Goal: Entertainment & Leisure: Consume media (video, audio)

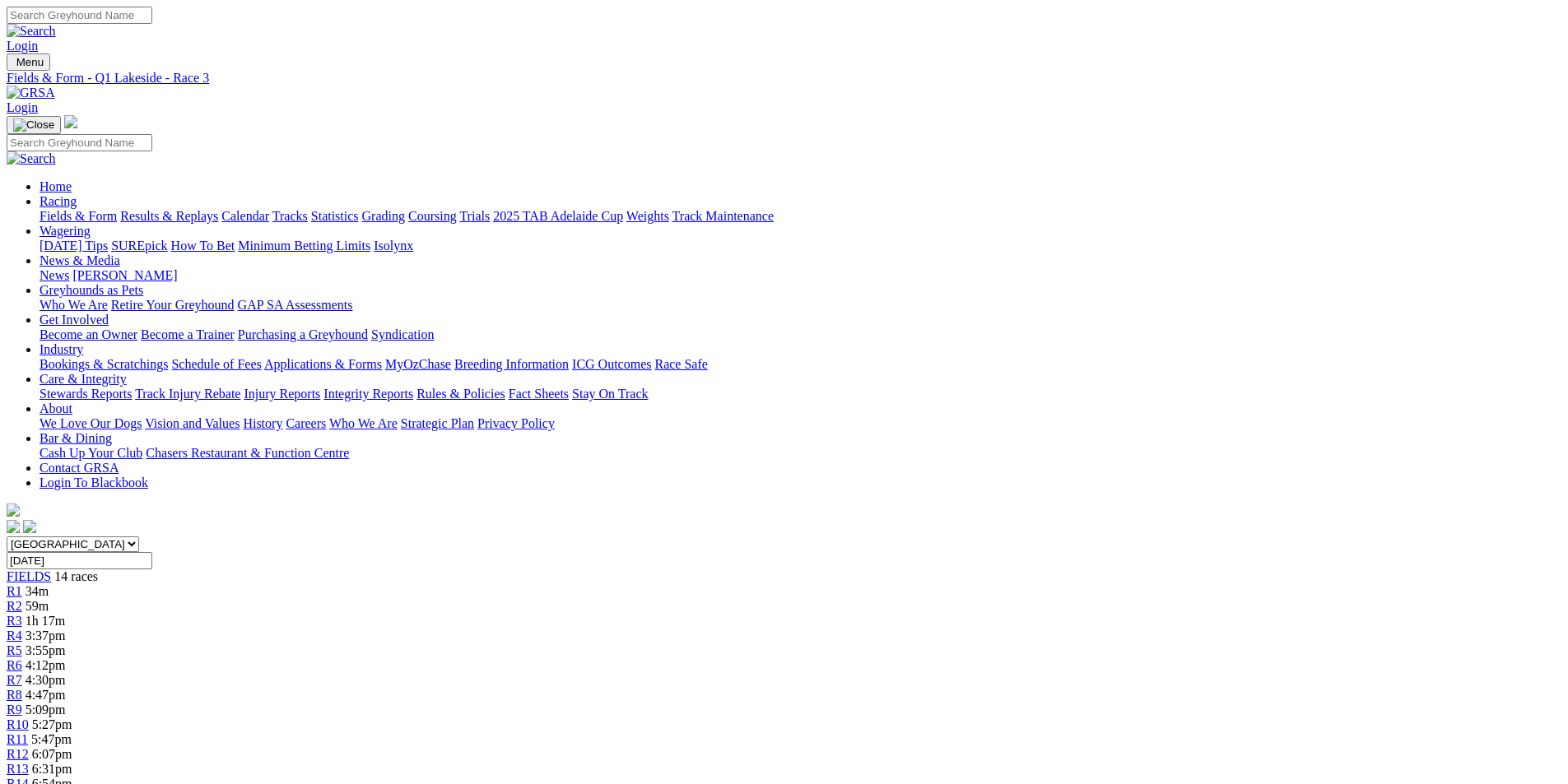
click at [66, 643] on span "3:55pm" at bounding box center [45, 650] width 40 height 14
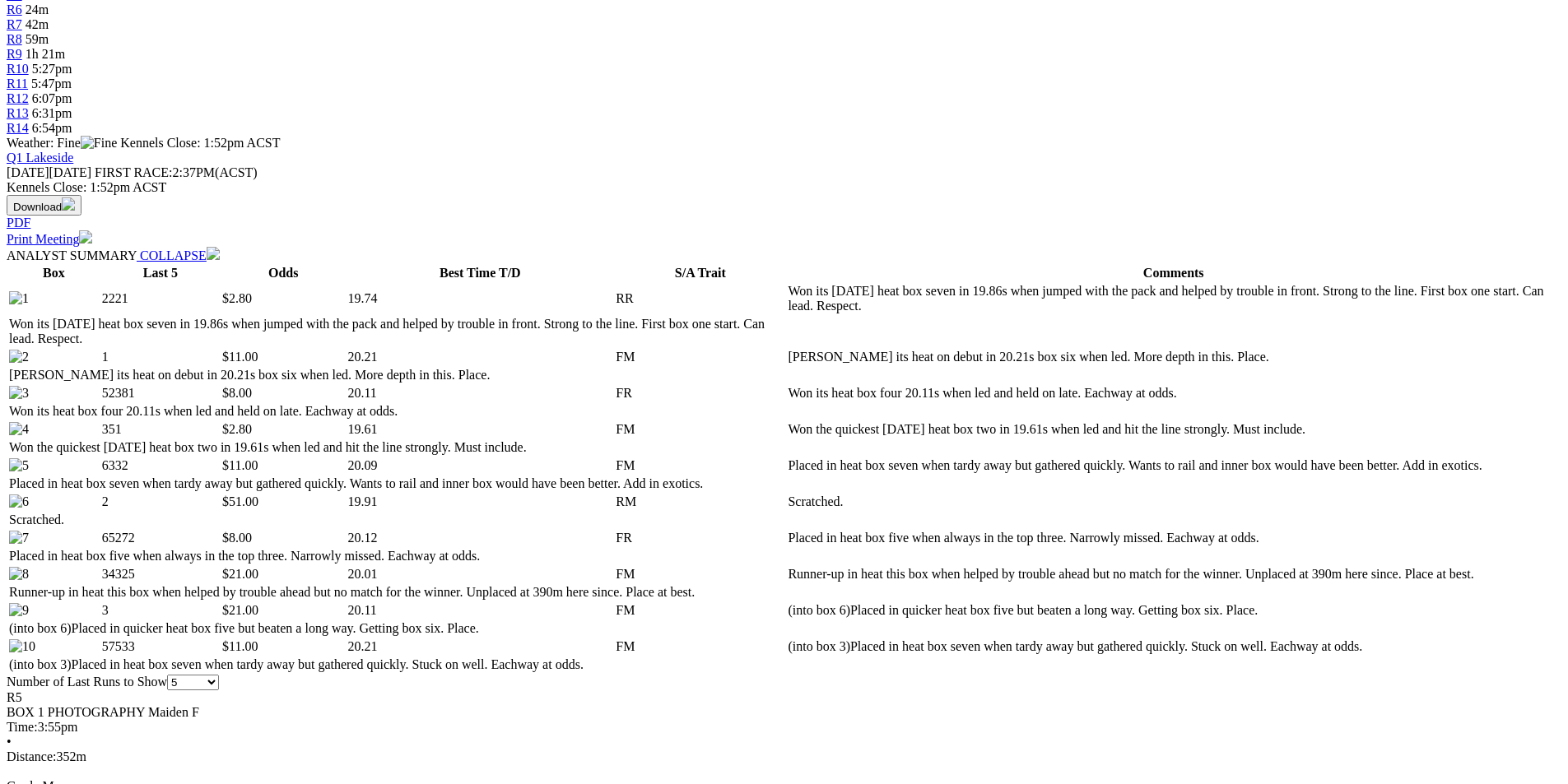
scroll to position [658, 0]
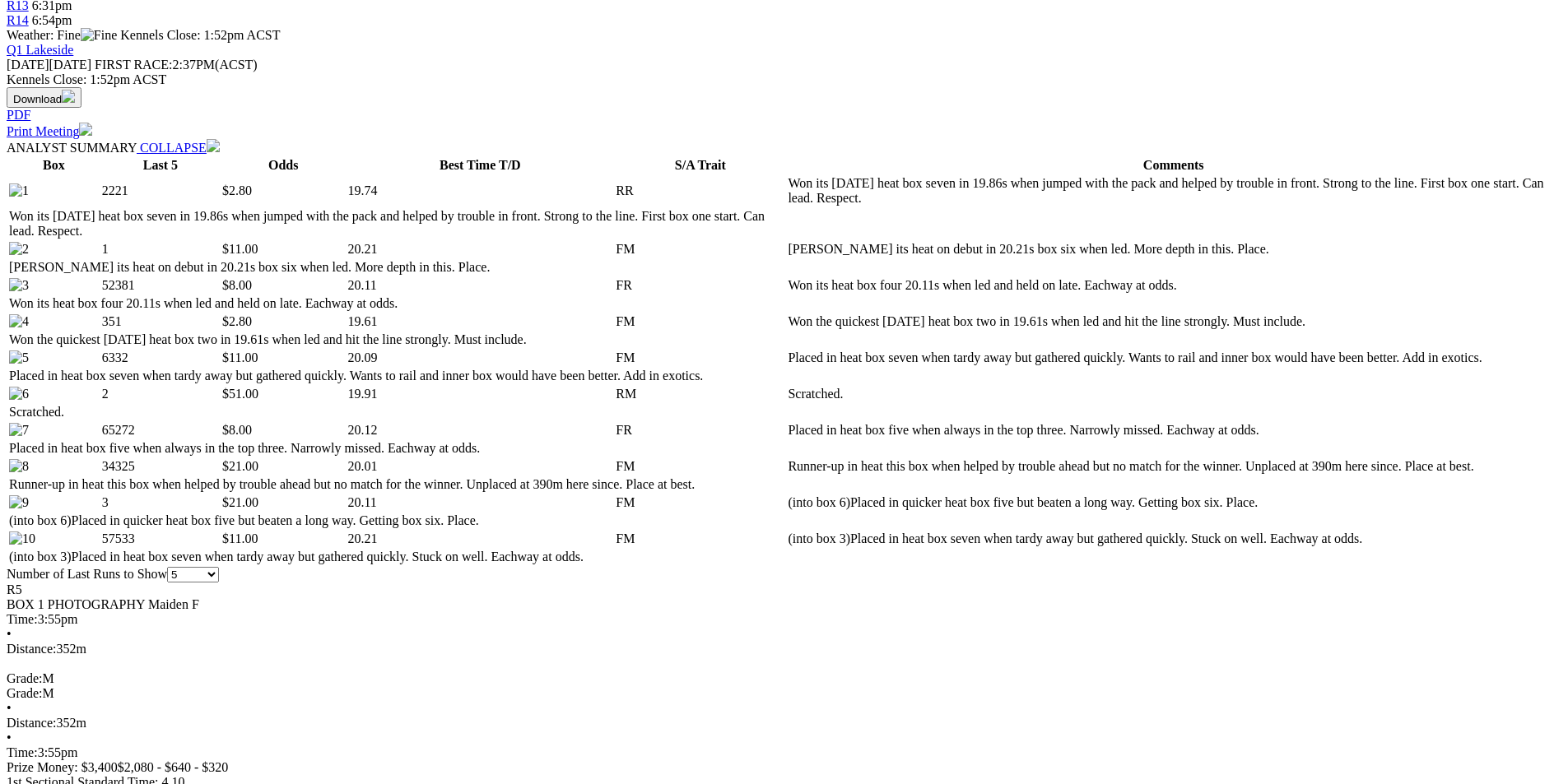
scroll to position [905, 0]
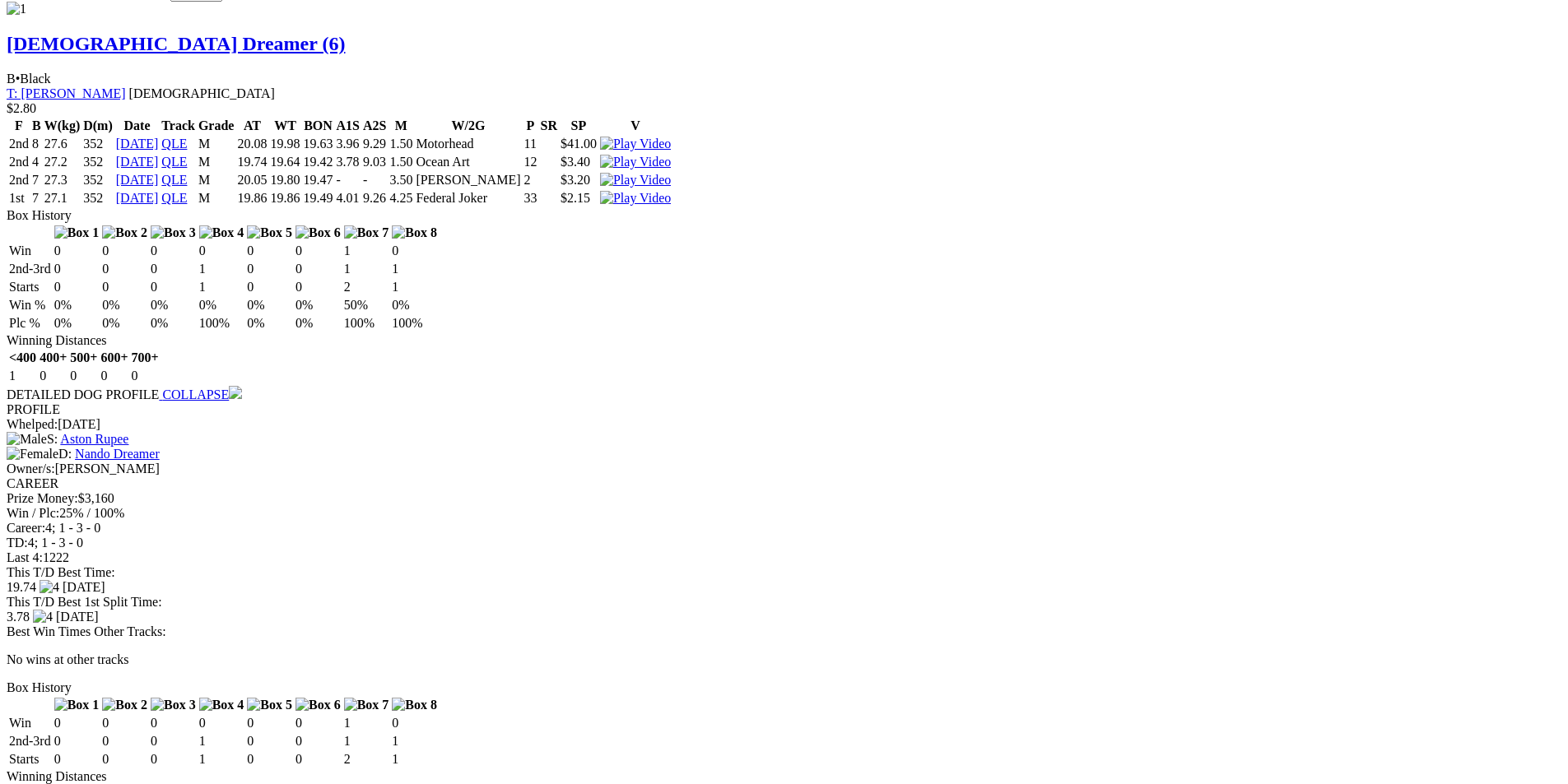
scroll to position [1809, 0]
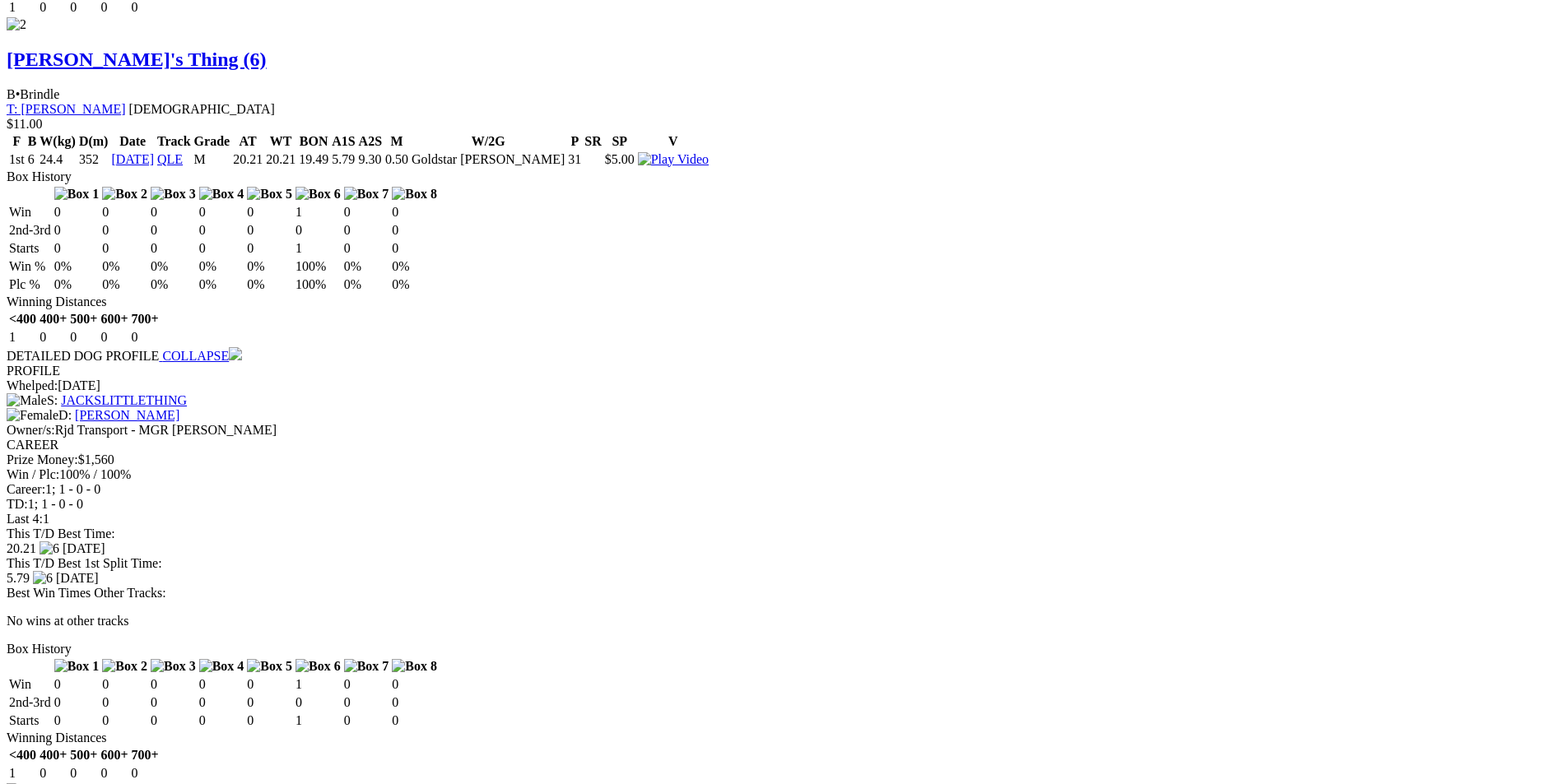
scroll to position [2385, 0]
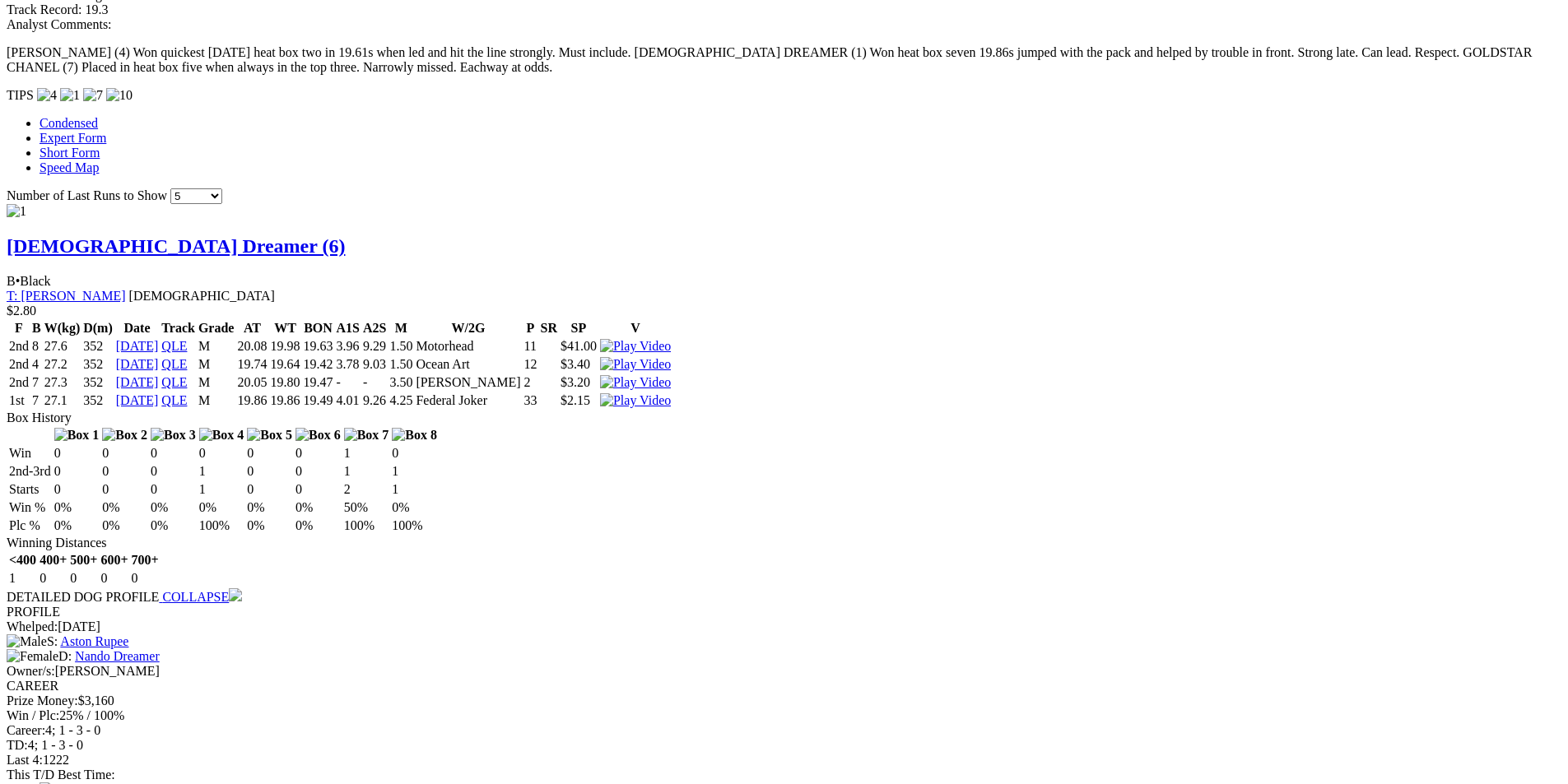
scroll to position [1563, 0]
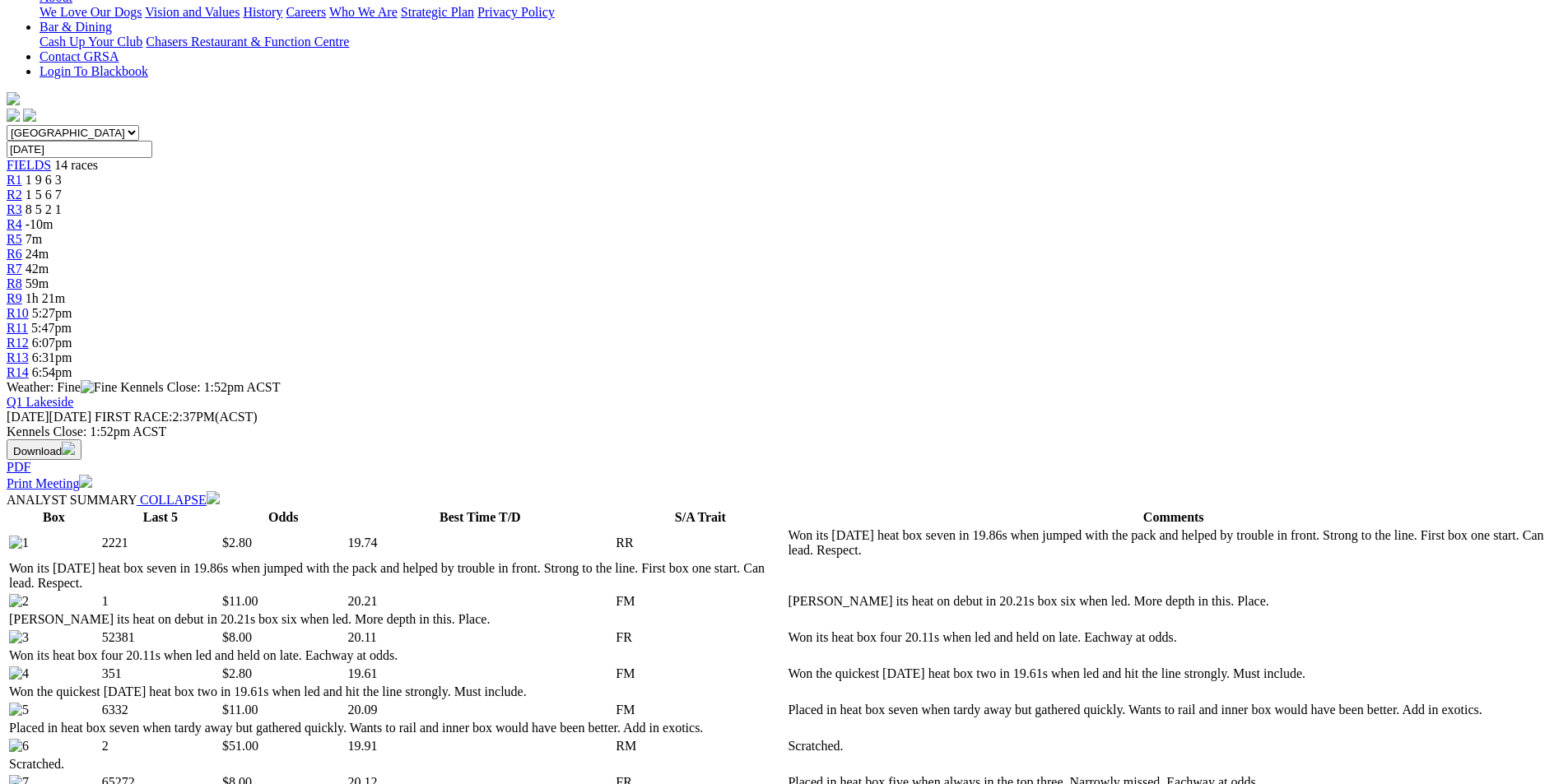
scroll to position [0, 0]
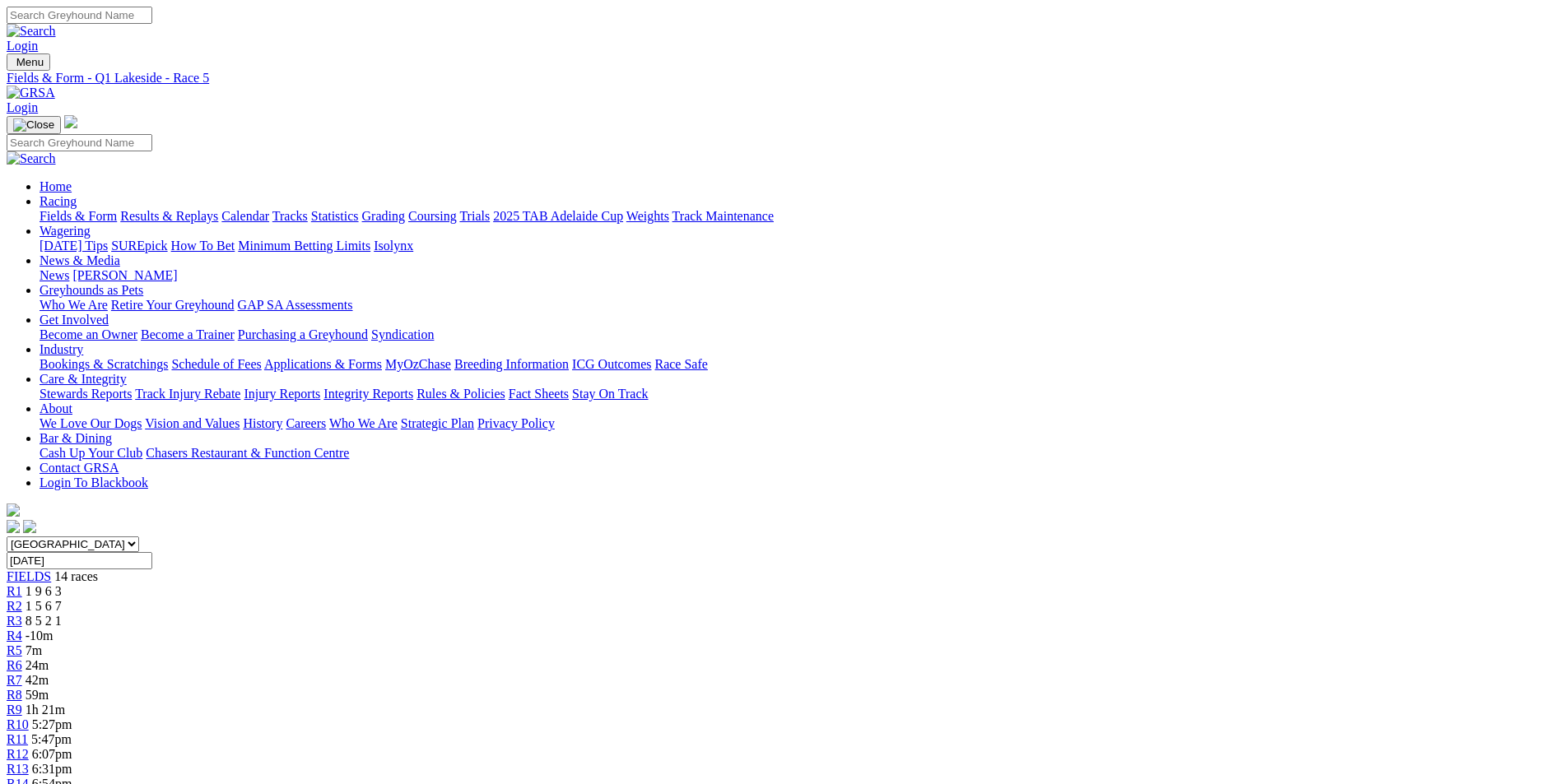
click at [22, 673] on link "R7" at bounding box center [14, 680] width 16 height 14
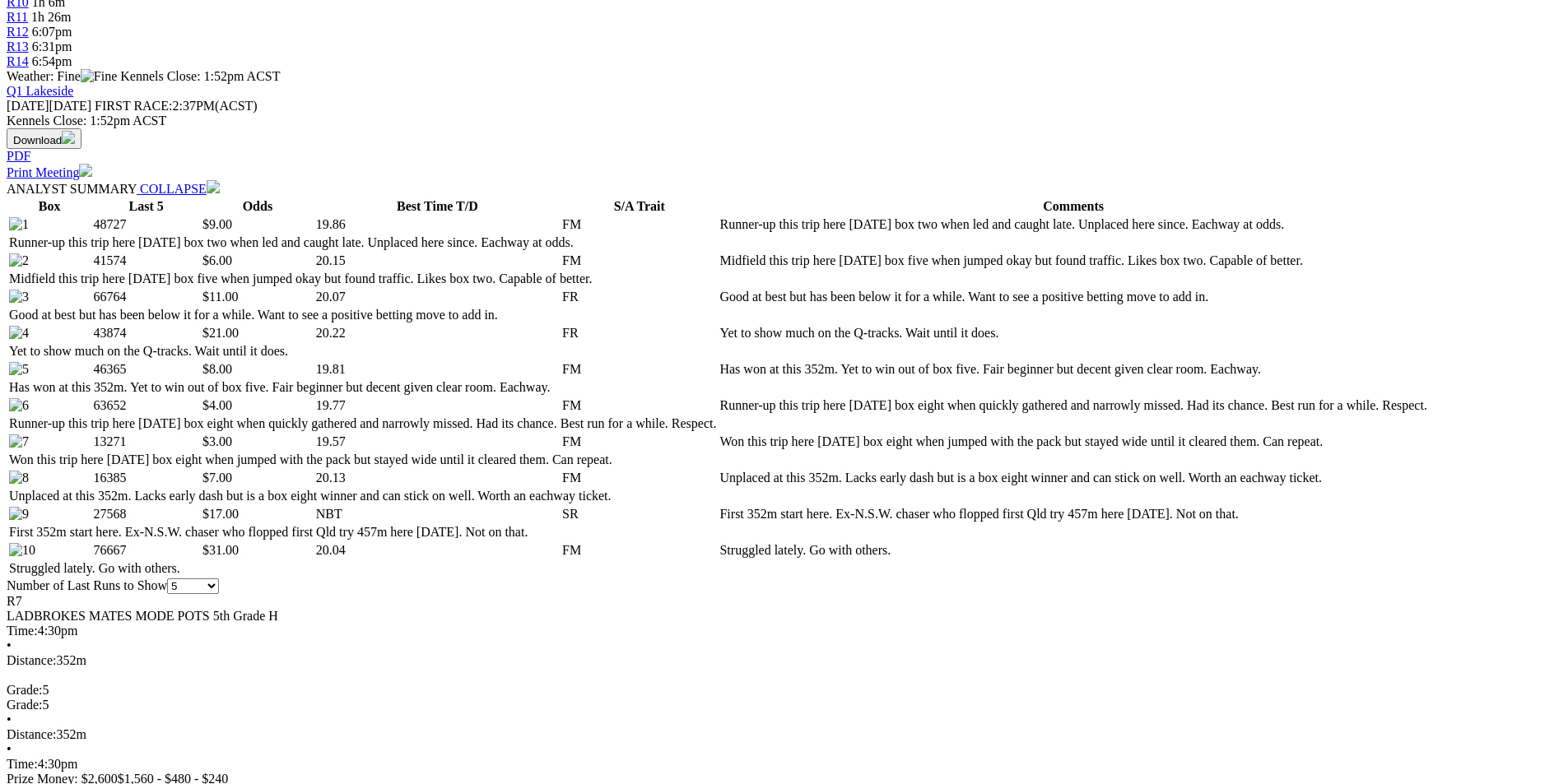
scroll to position [741, 0]
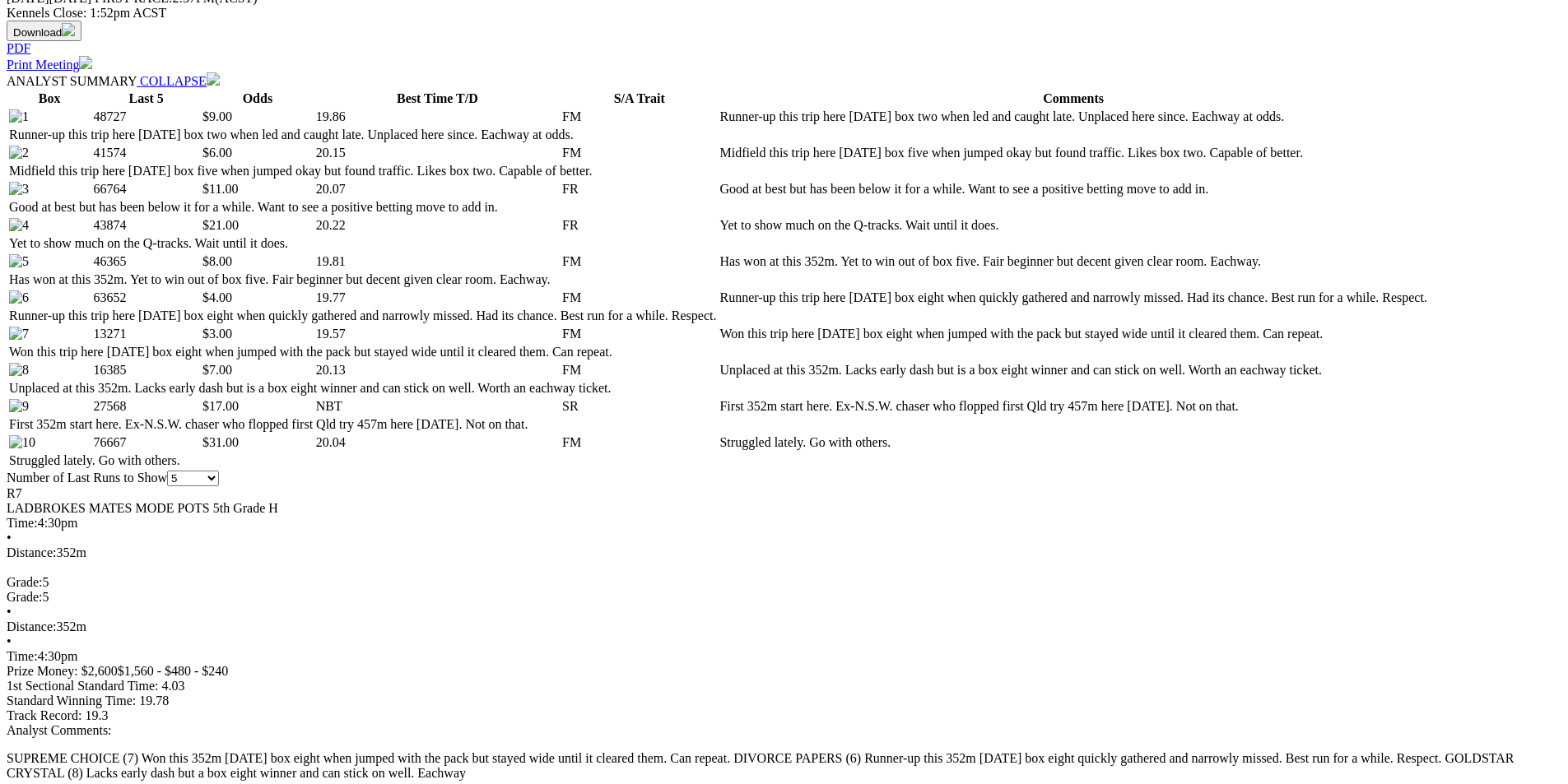
scroll to position [987, 0]
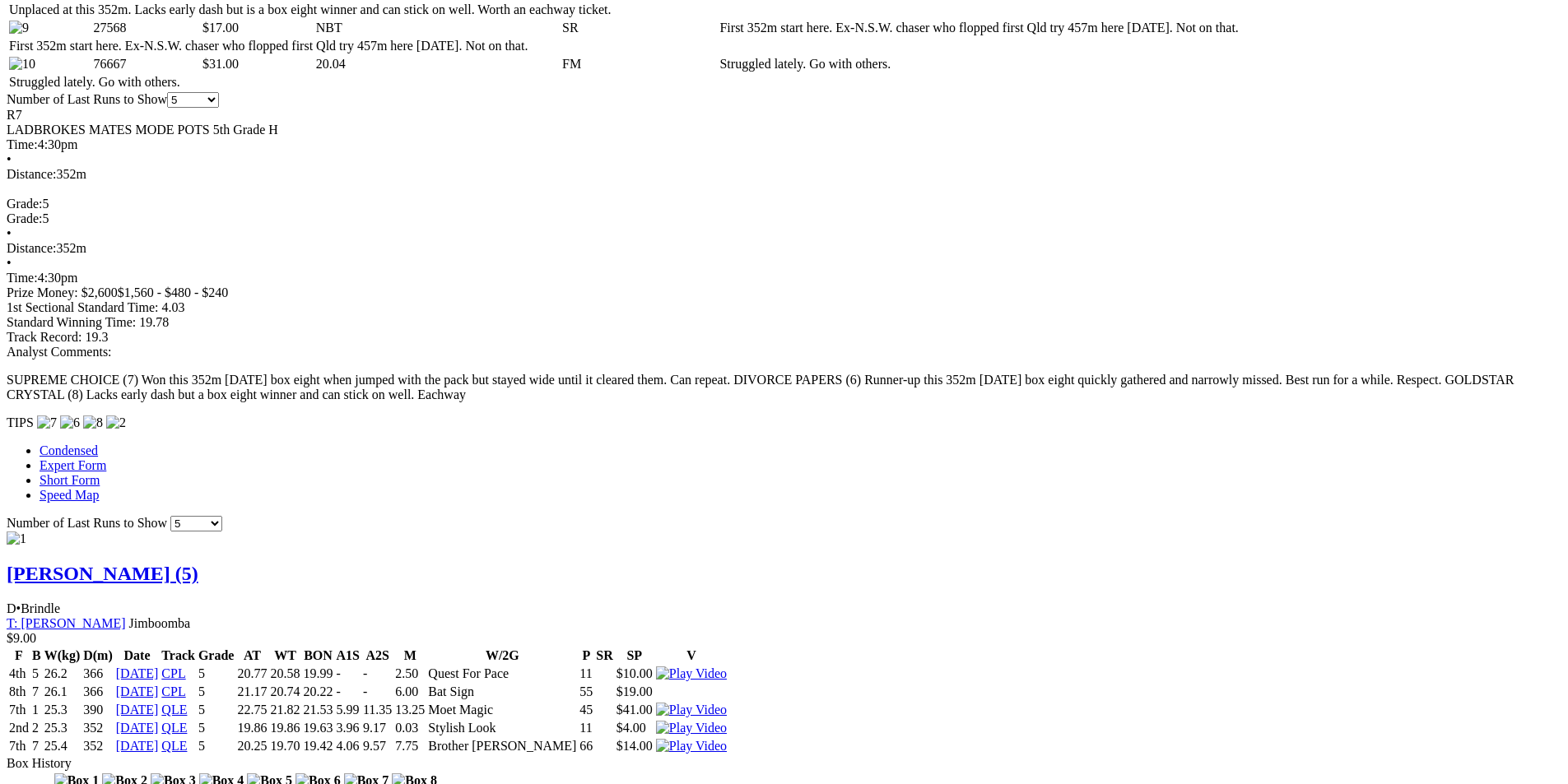
scroll to position [1234, 0]
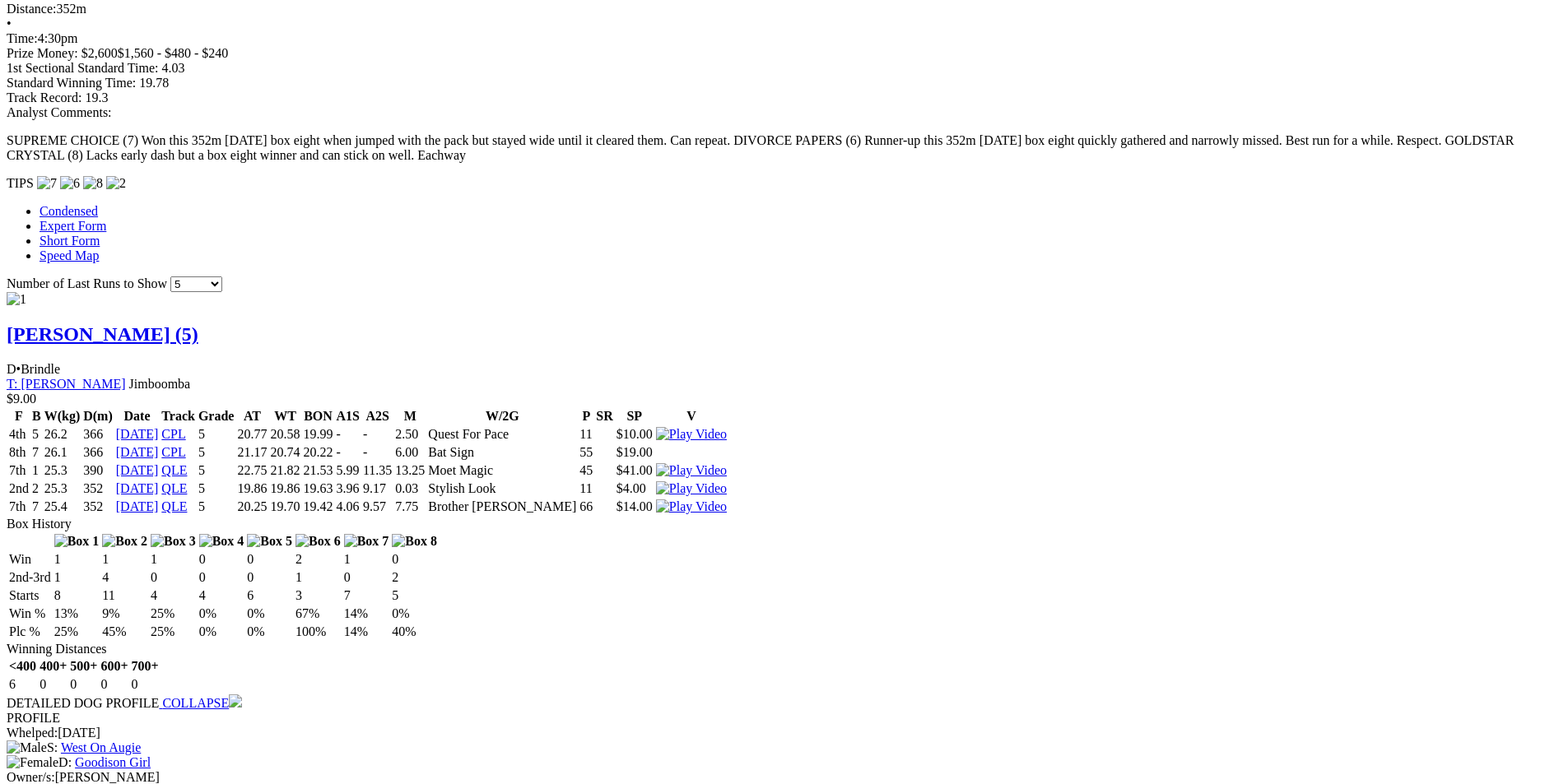
scroll to position [1480, 0]
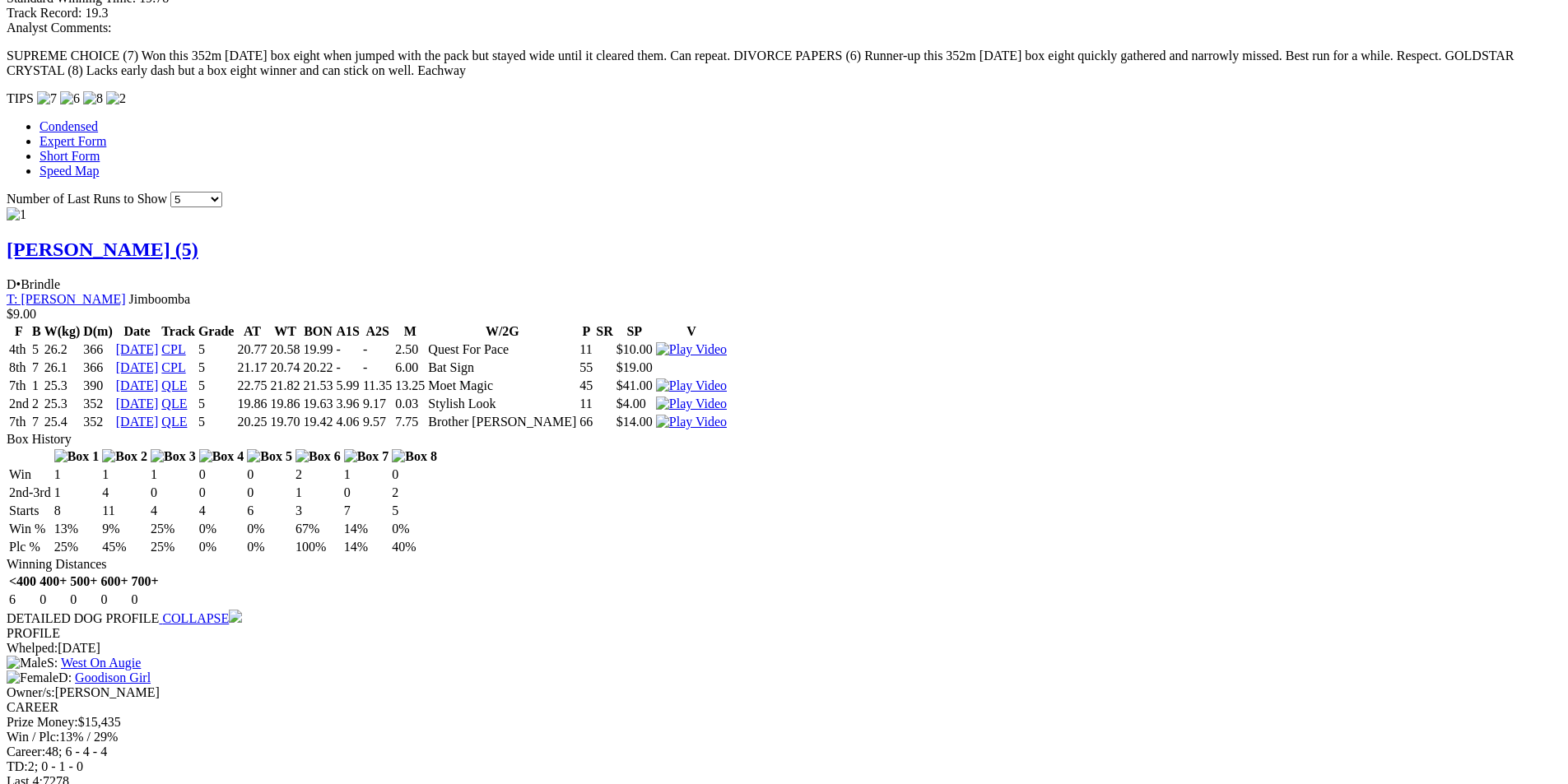
scroll to position [1645, 0]
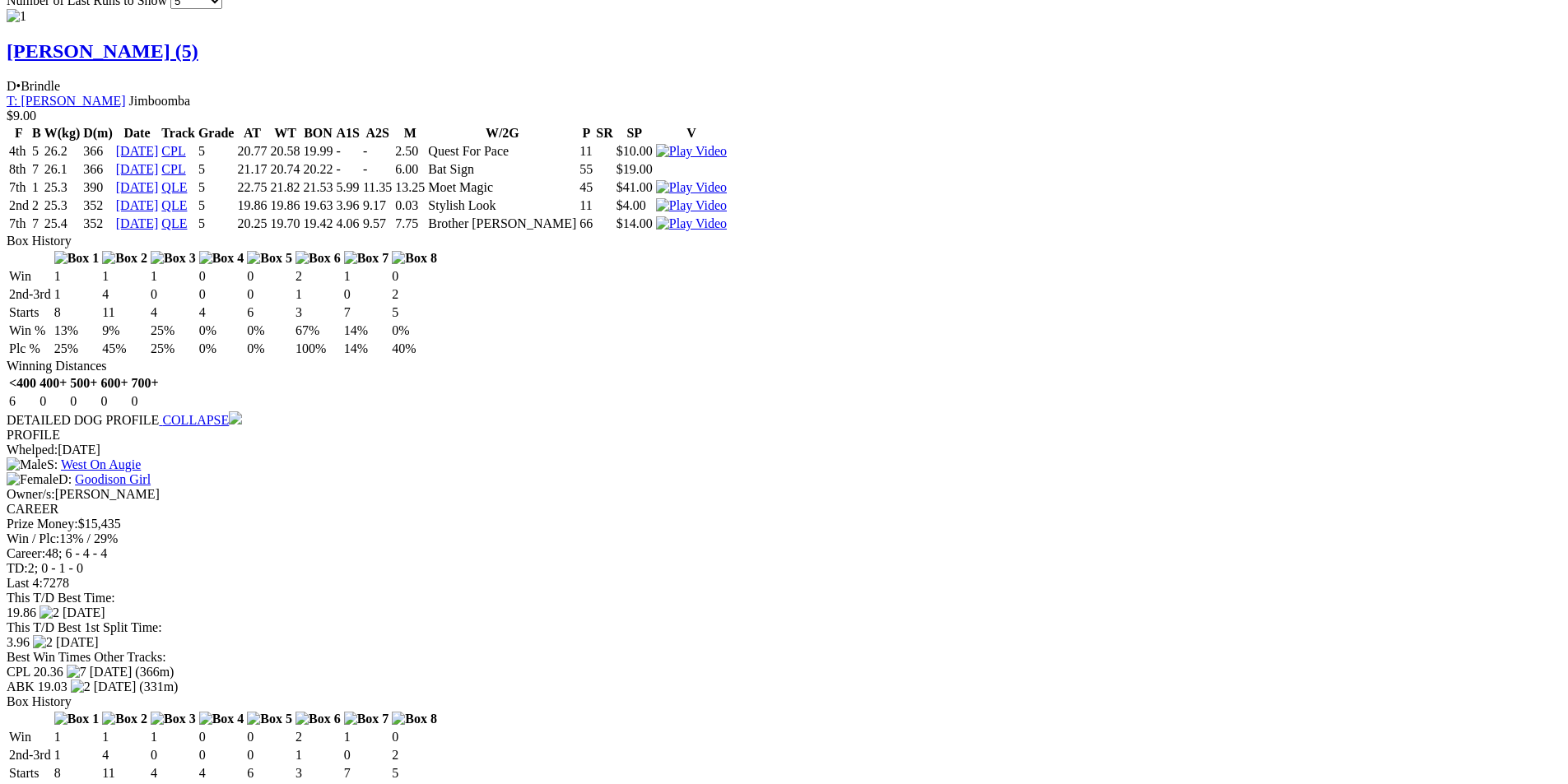
scroll to position [1728, 0]
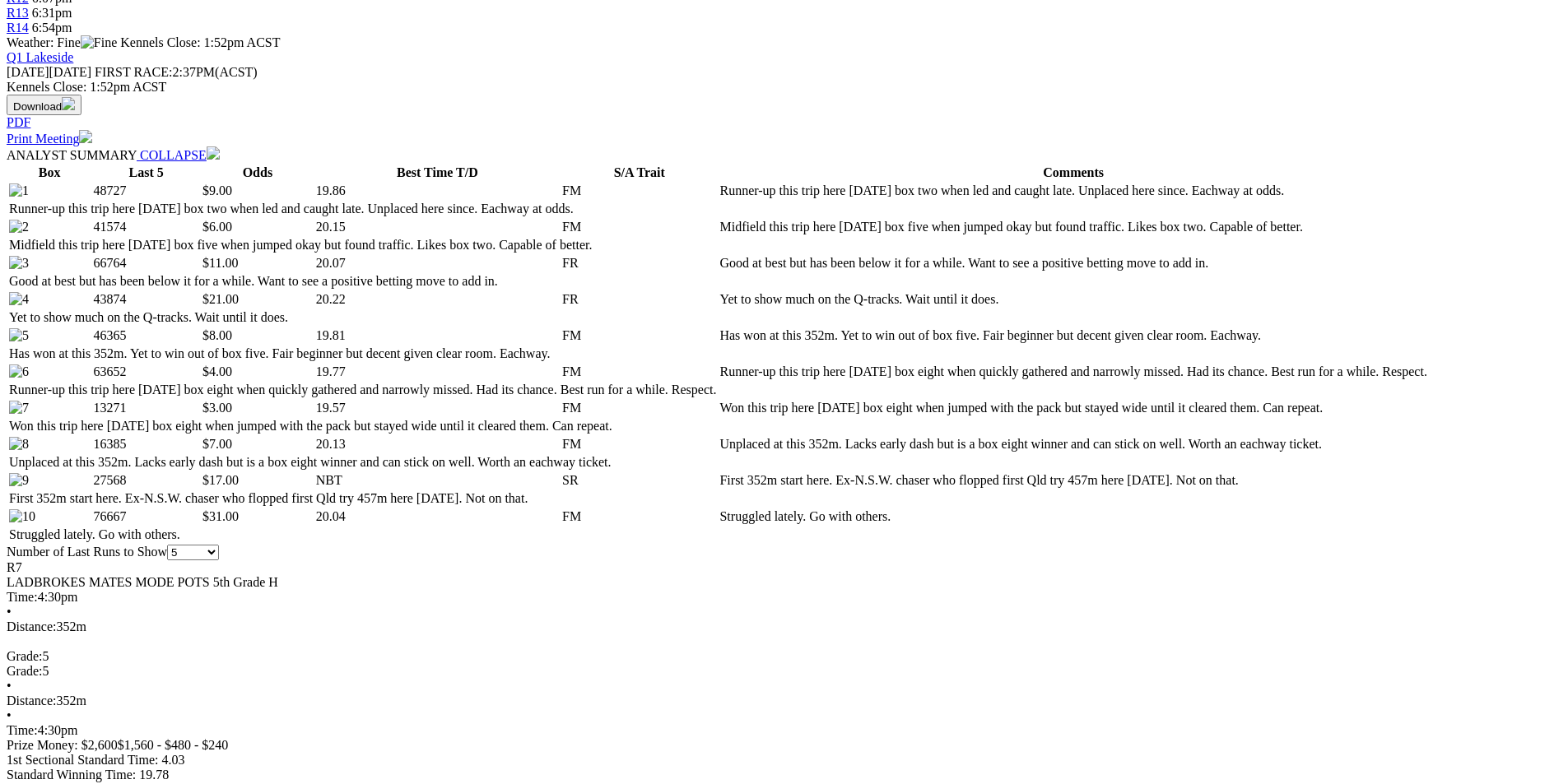
scroll to position [603, 0]
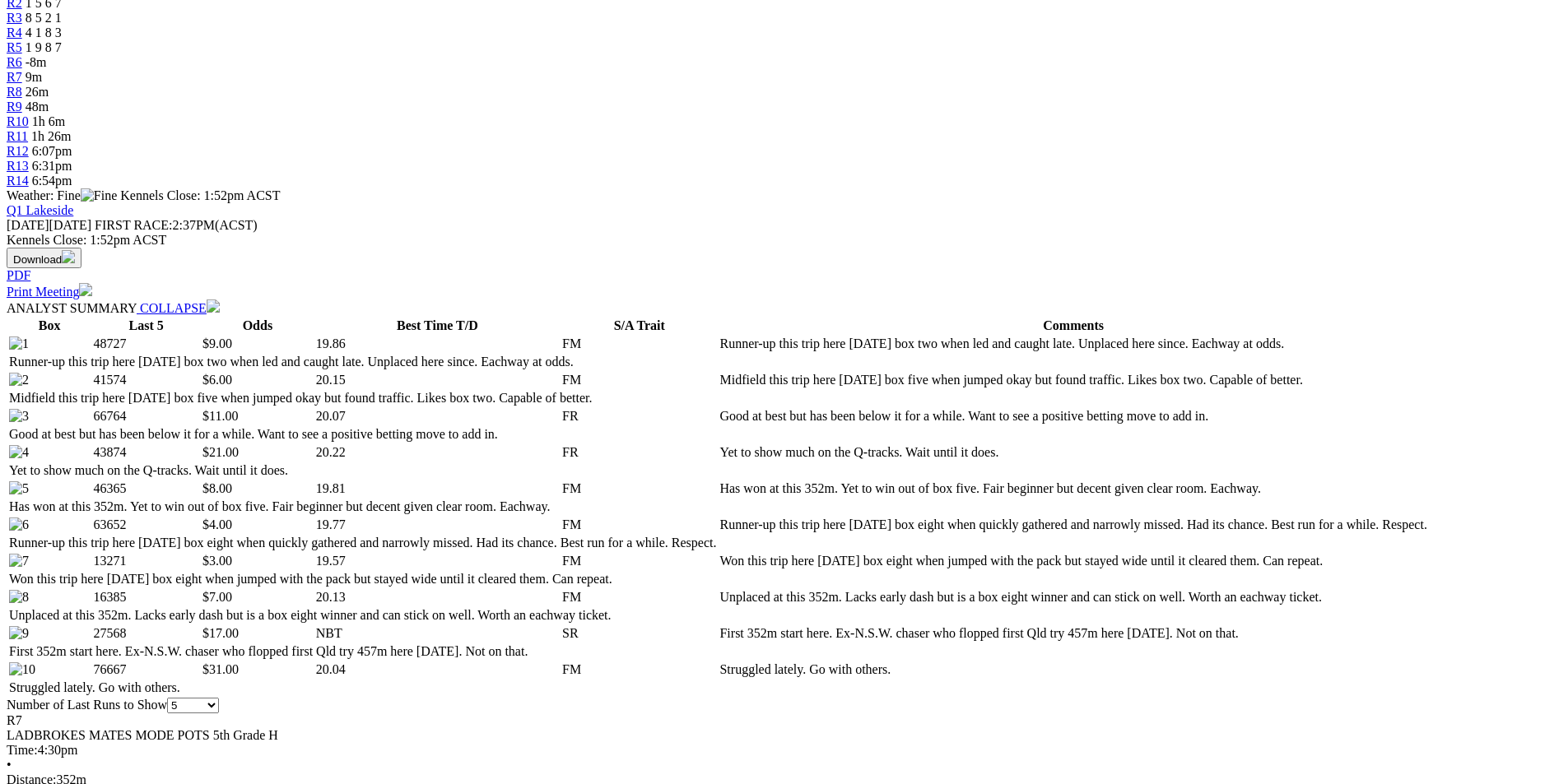
select select "10"
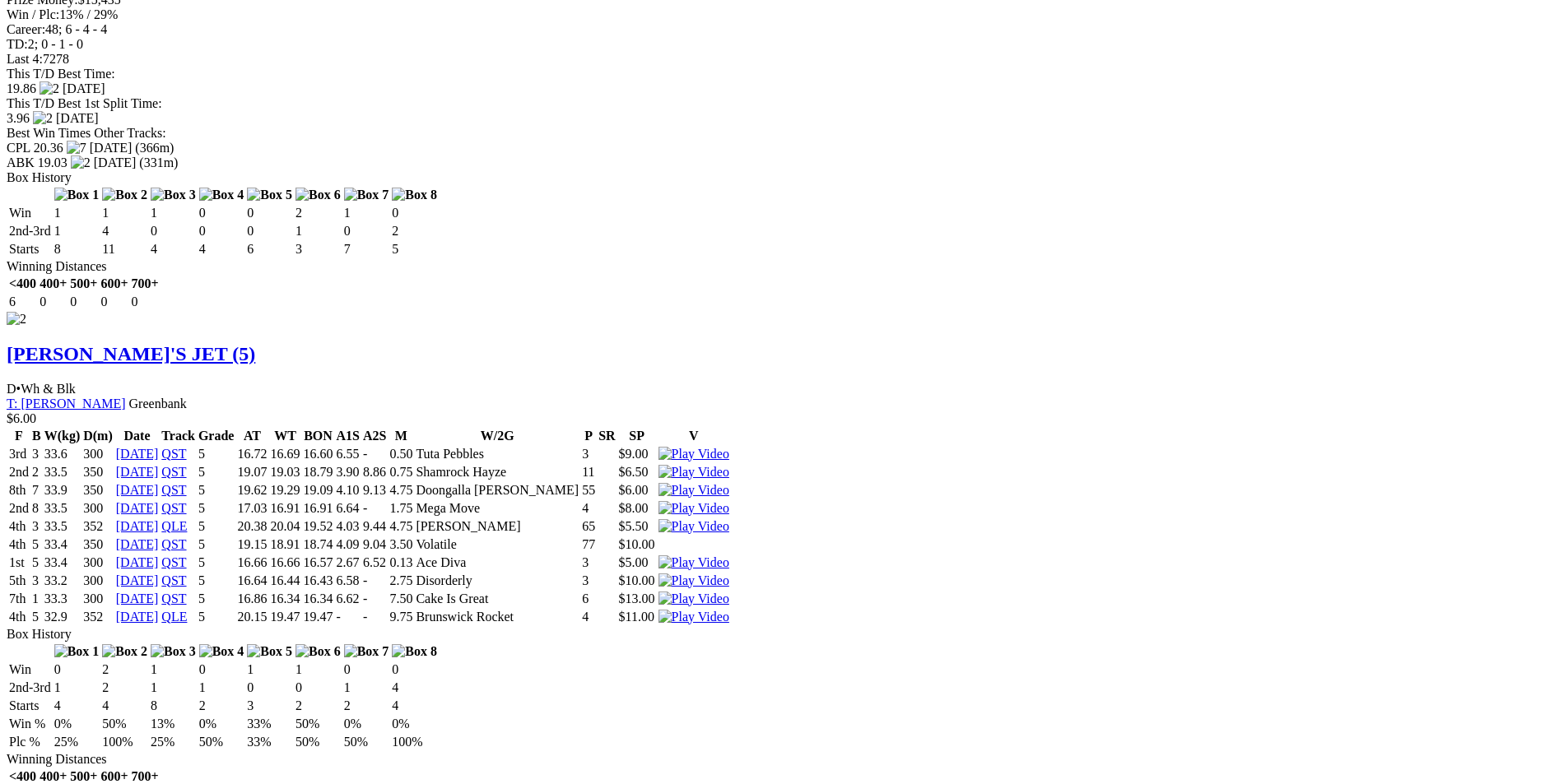
scroll to position [2385, 0]
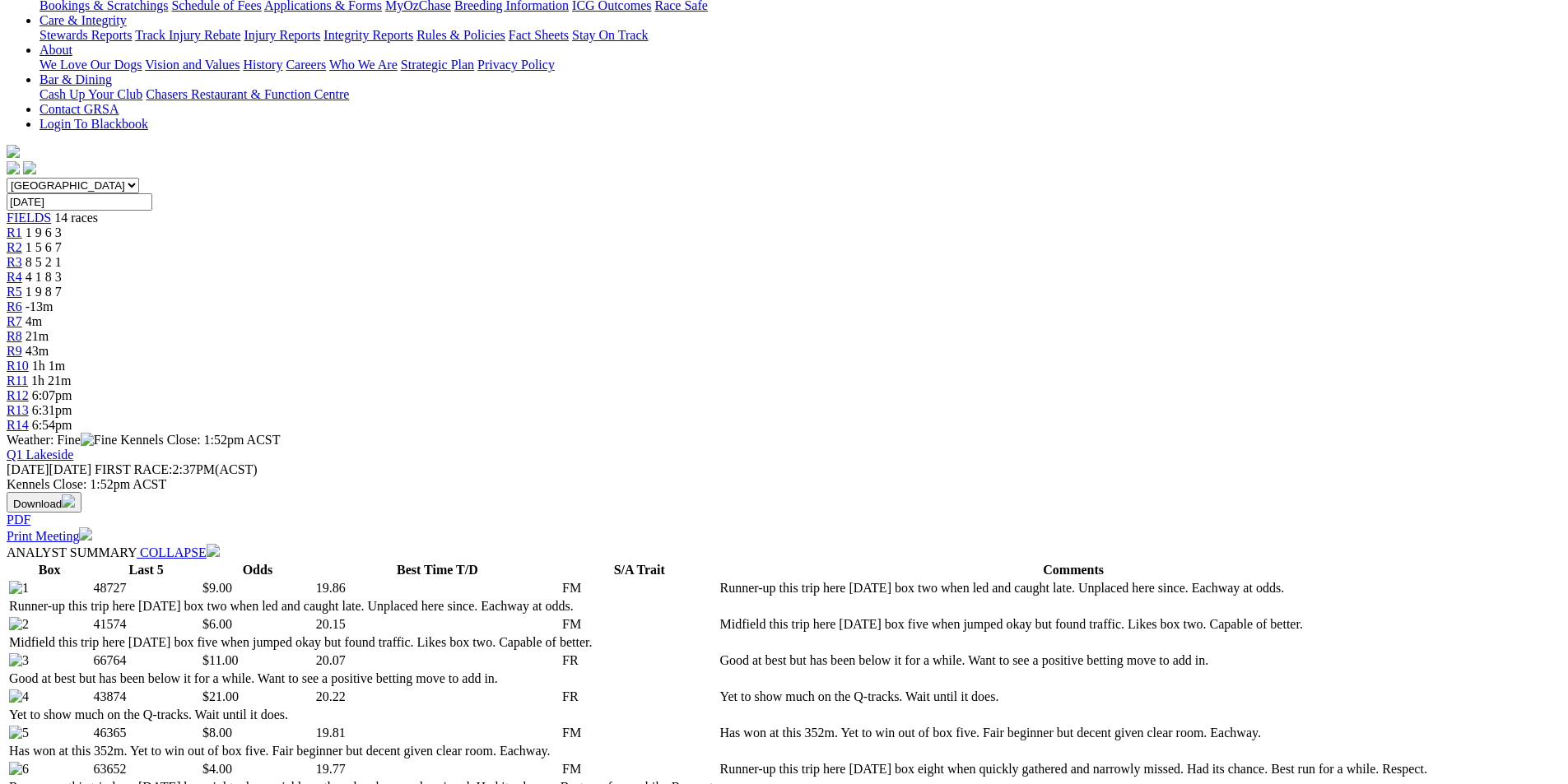
scroll to position [82, 0]
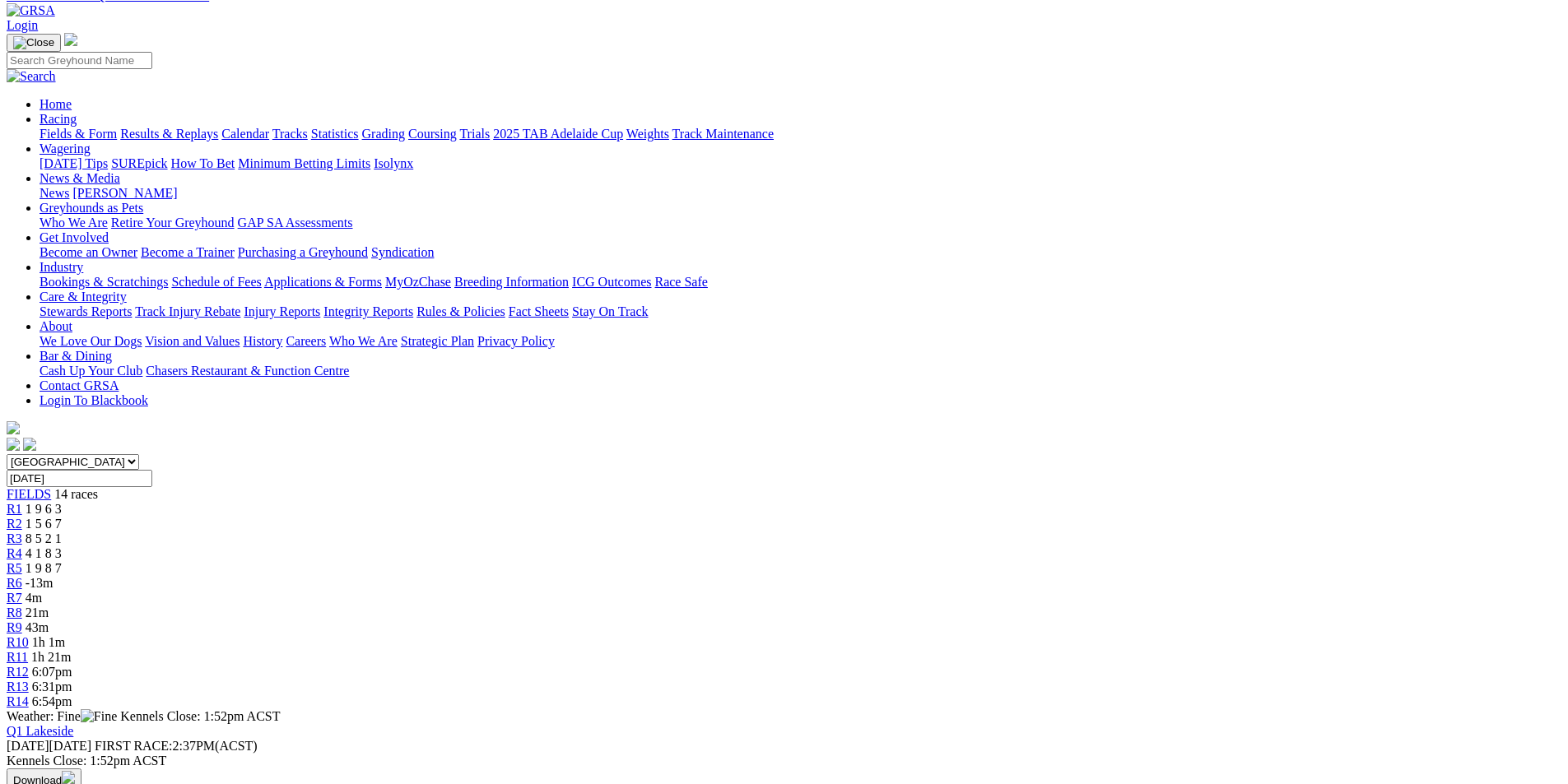
click at [22, 606] on span "R8" at bounding box center [14, 613] width 16 height 14
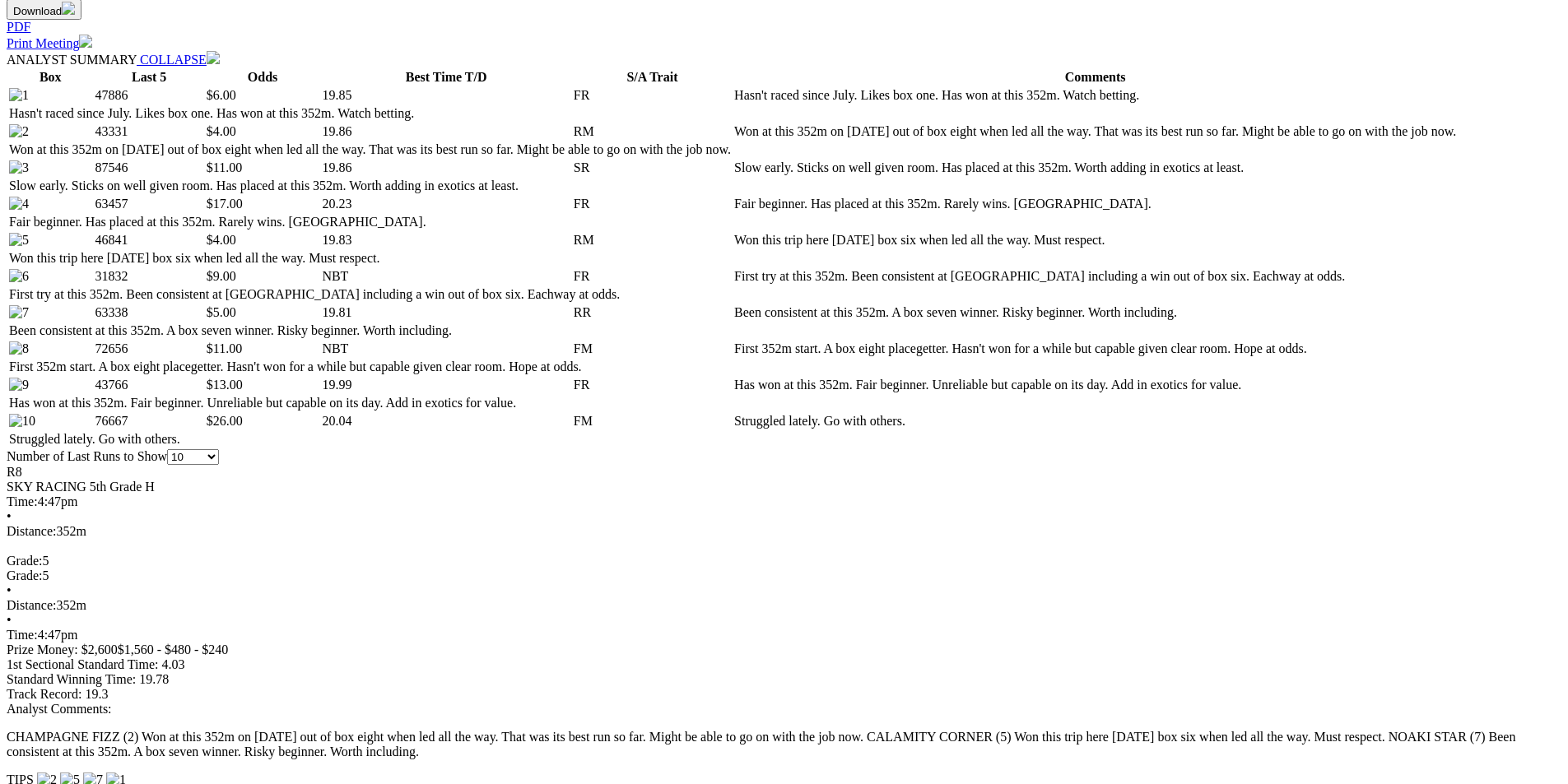
scroll to position [822, 0]
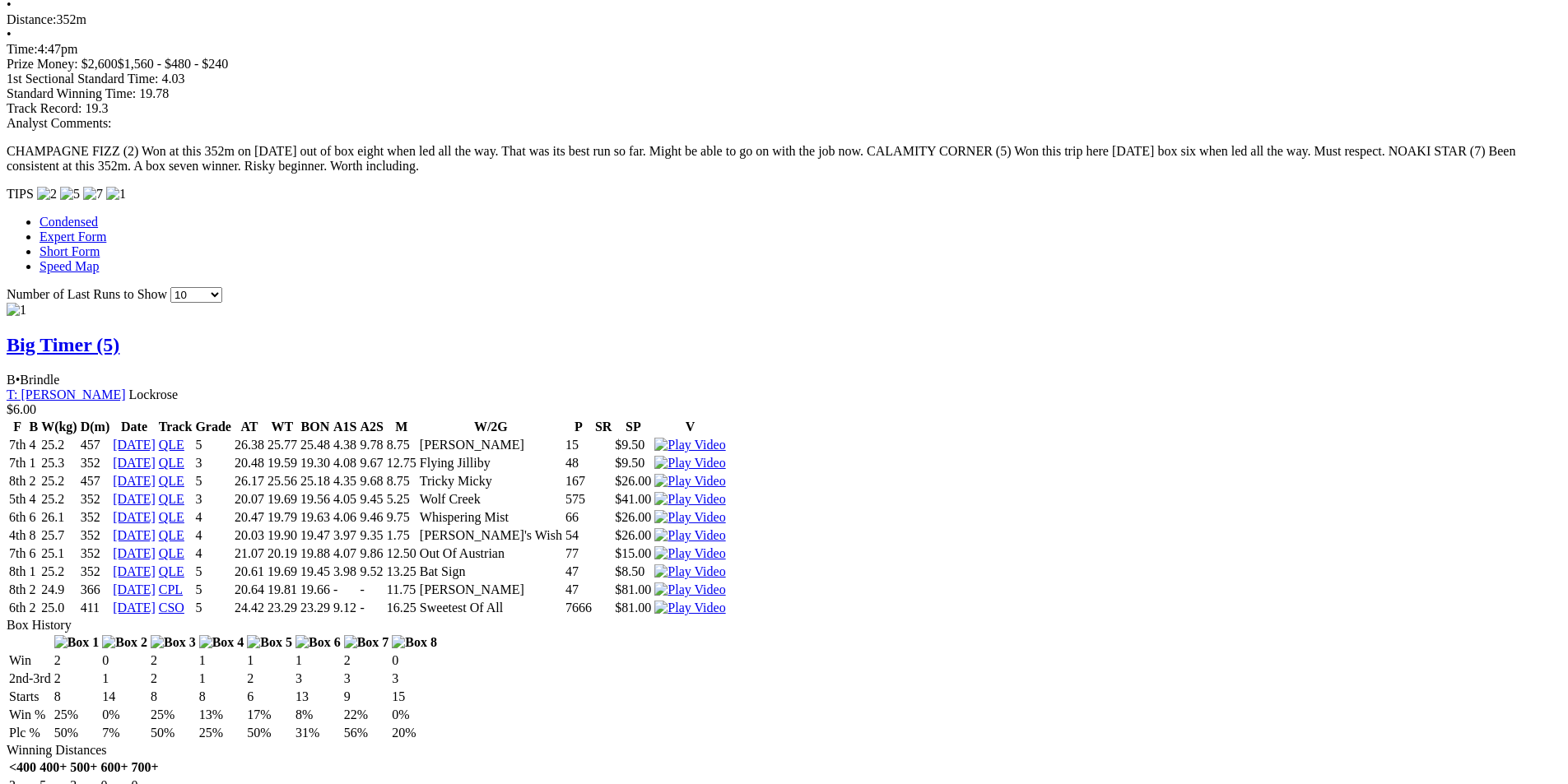
scroll to position [1316, 0]
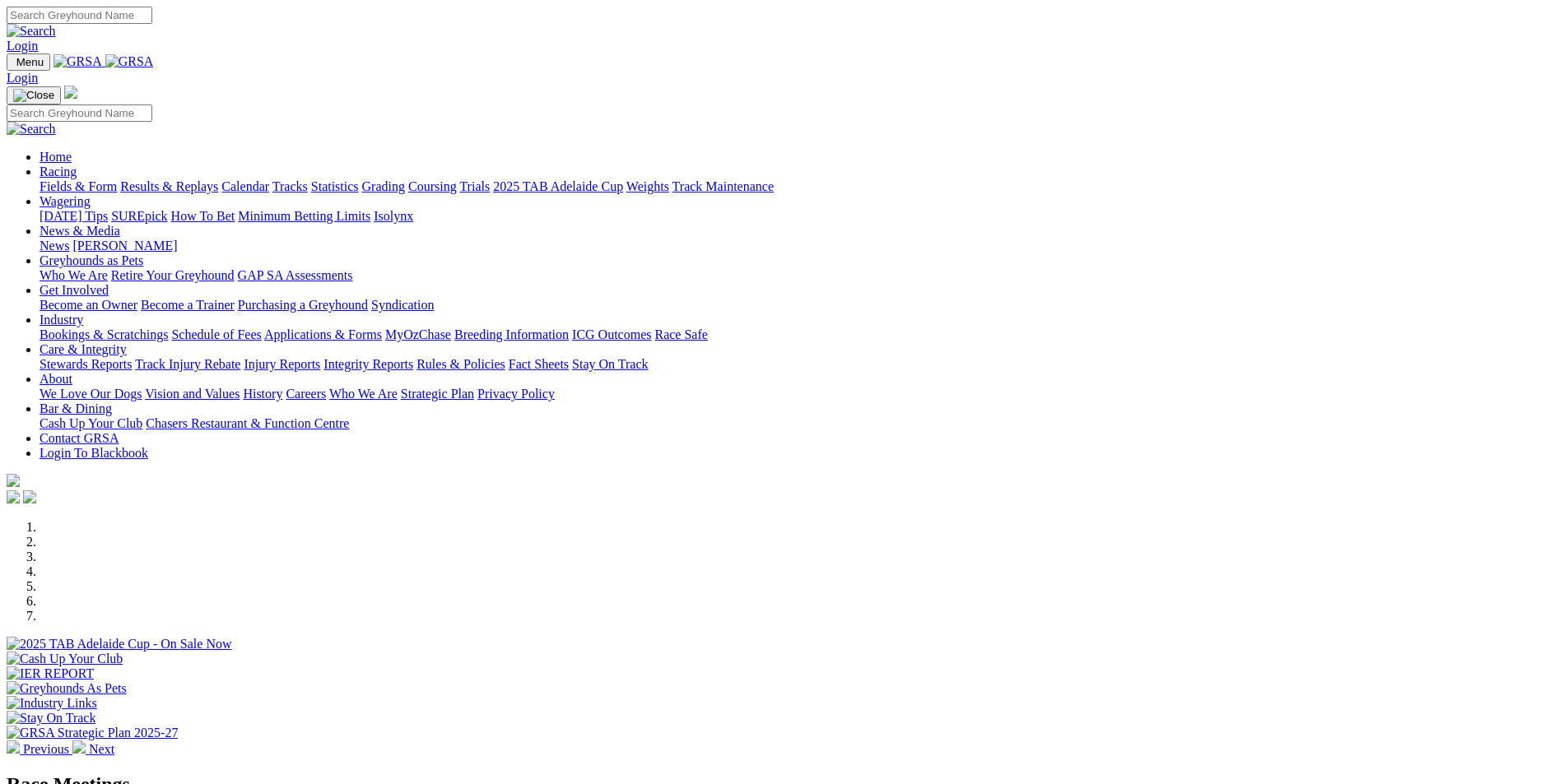
scroll to position [329, 0]
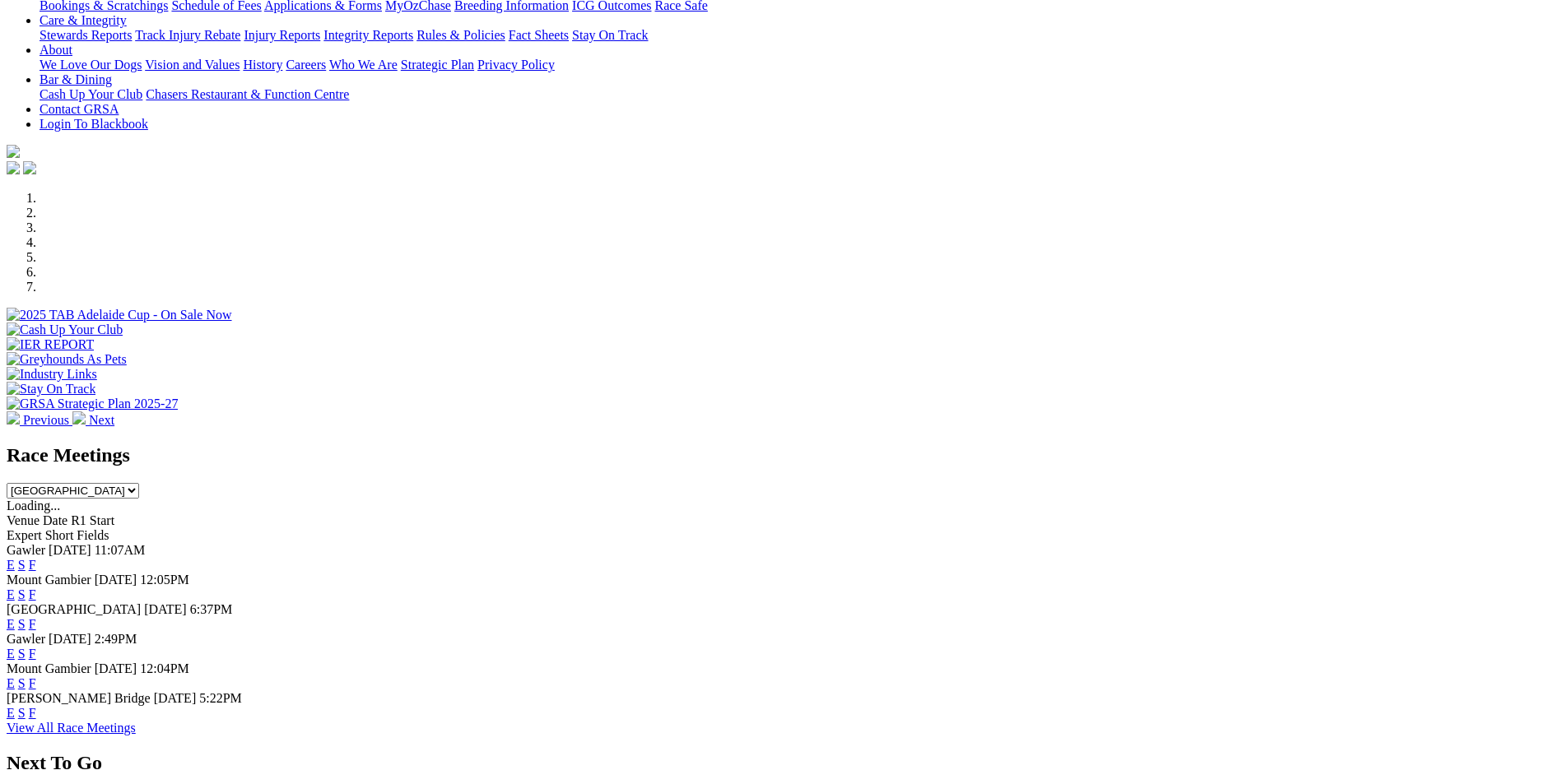
click at [139, 482] on select "[GEOGRAPHIC_DATA] [GEOGRAPHIC_DATA] [GEOGRAPHIC_DATA] [GEOGRAPHIC_DATA] [GEOGRA…" at bounding box center [72, 490] width 132 height 16
select select "QLD"
click at [139, 482] on select "[GEOGRAPHIC_DATA] [GEOGRAPHIC_DATA] [GEOGRAPHIC_DATA] [GEOGRAPHIC_DATA] [GEOGRA…" at bounding box center [72, 490] width 132 height 16
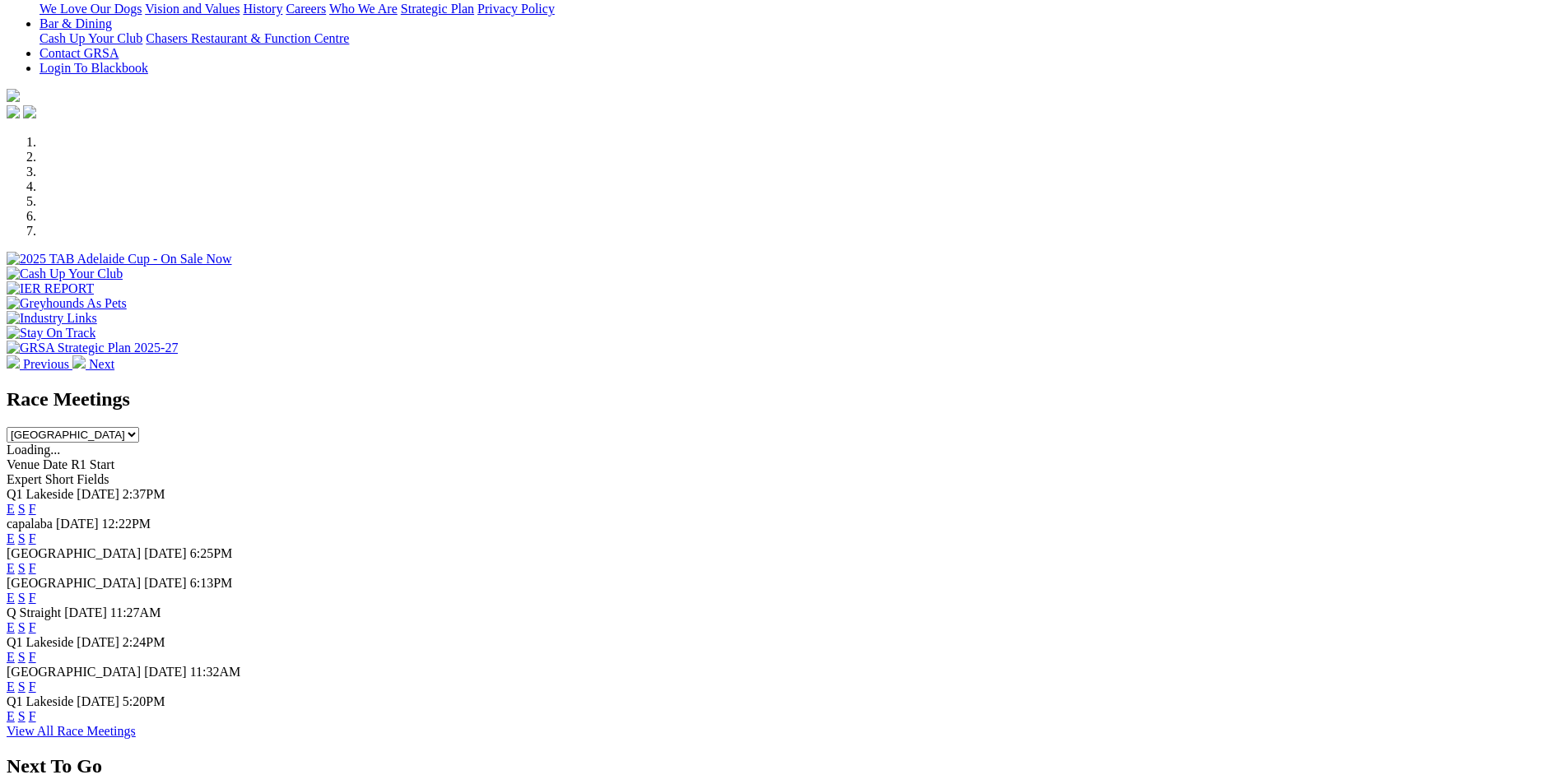
scroll to position [412, 0]
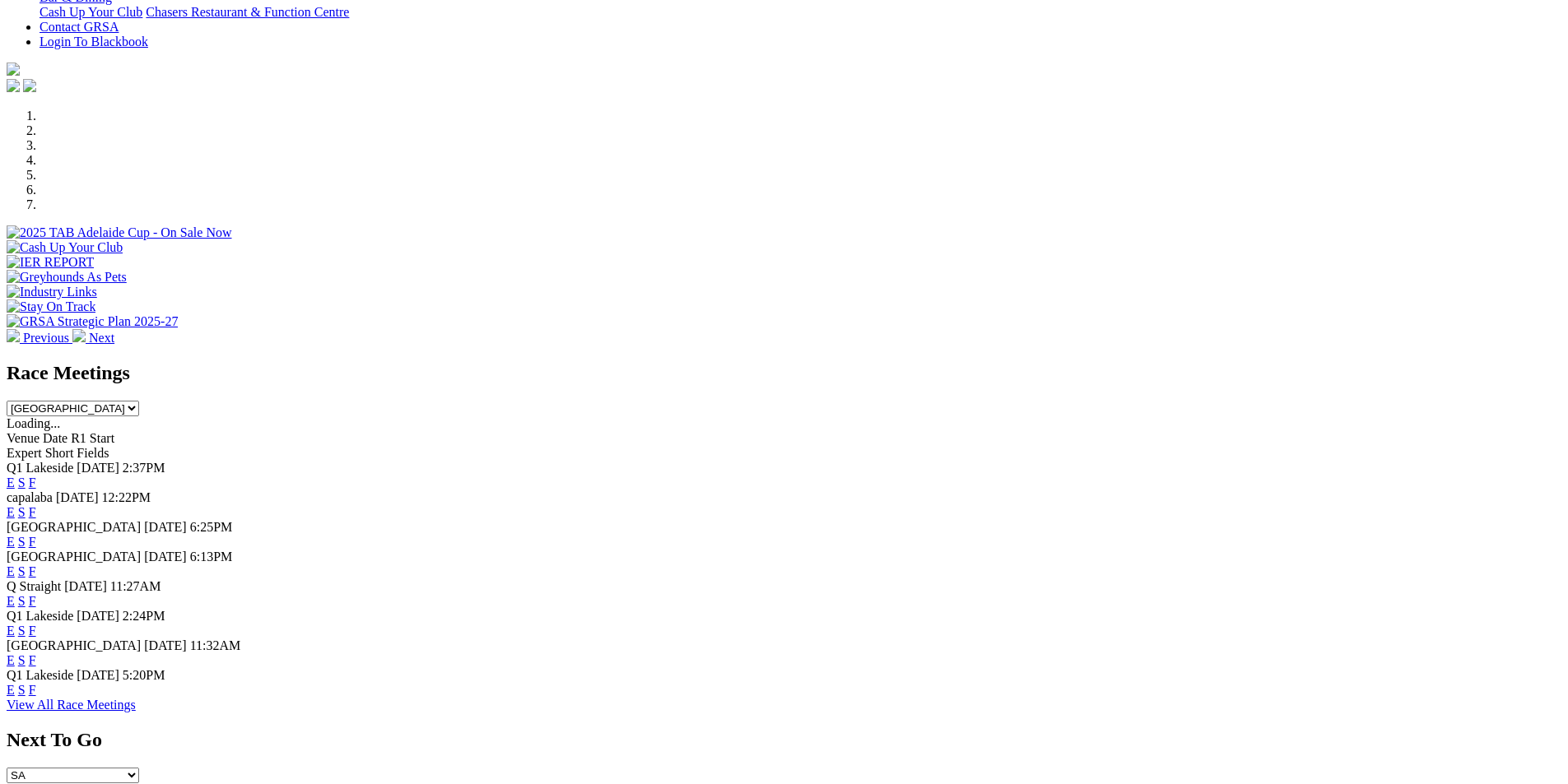
click at [15, 475] on link "E" at bounding box center [10, 482] width 8 height 14
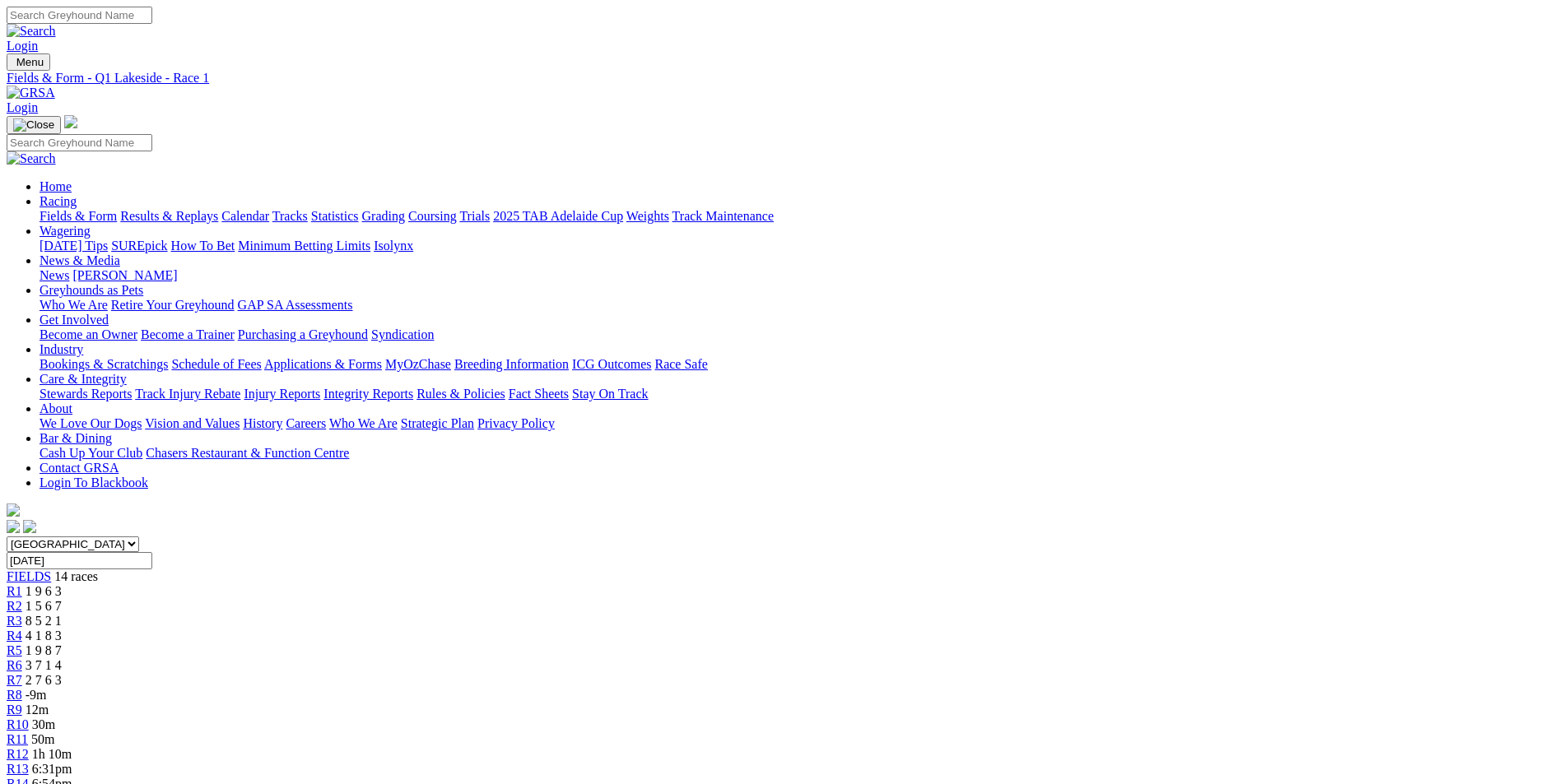
click at [22, 702] on span "R9" at bounding box center [14, 710] width 16 height 14
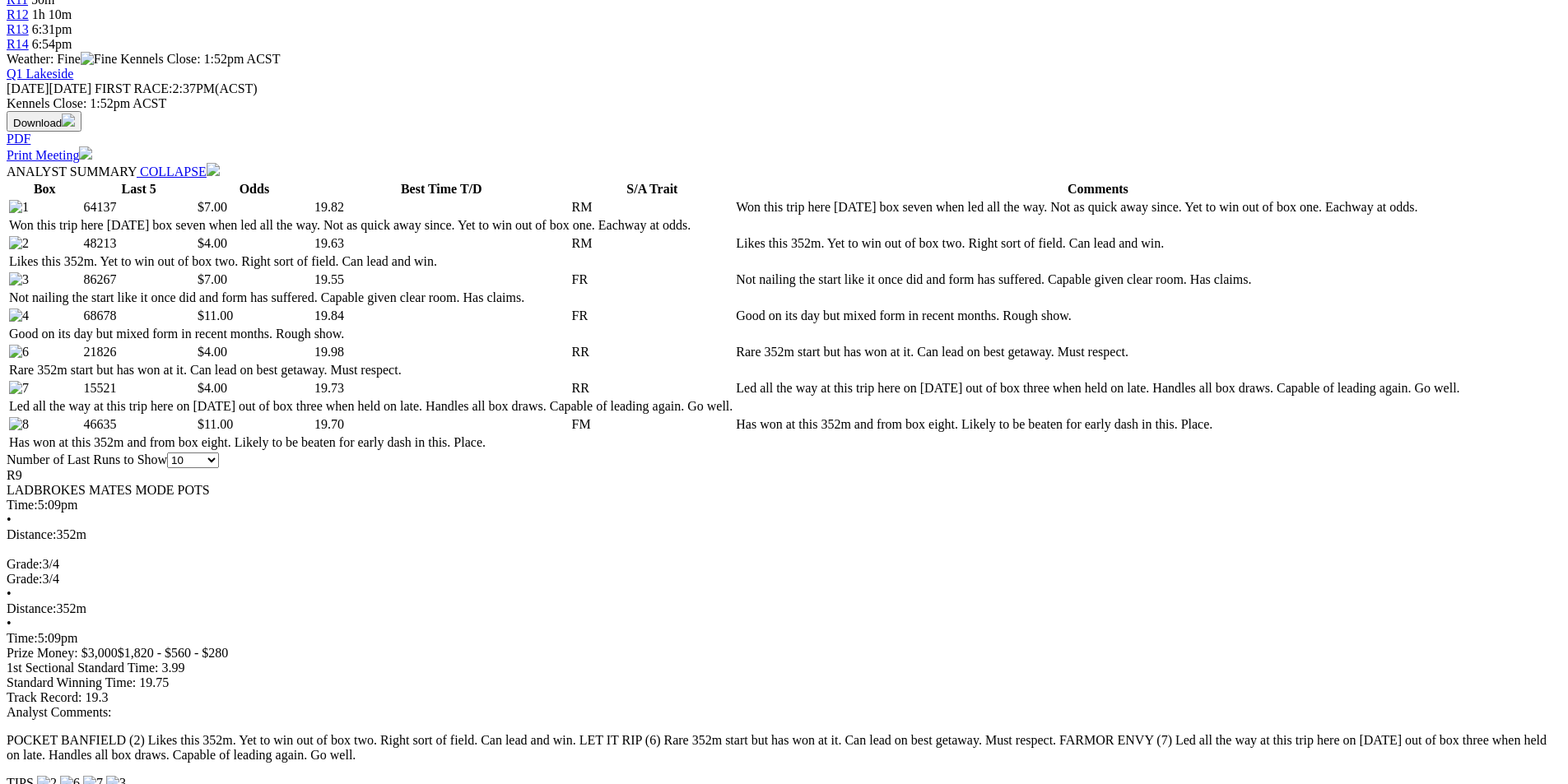
scroll to position [741, 0]
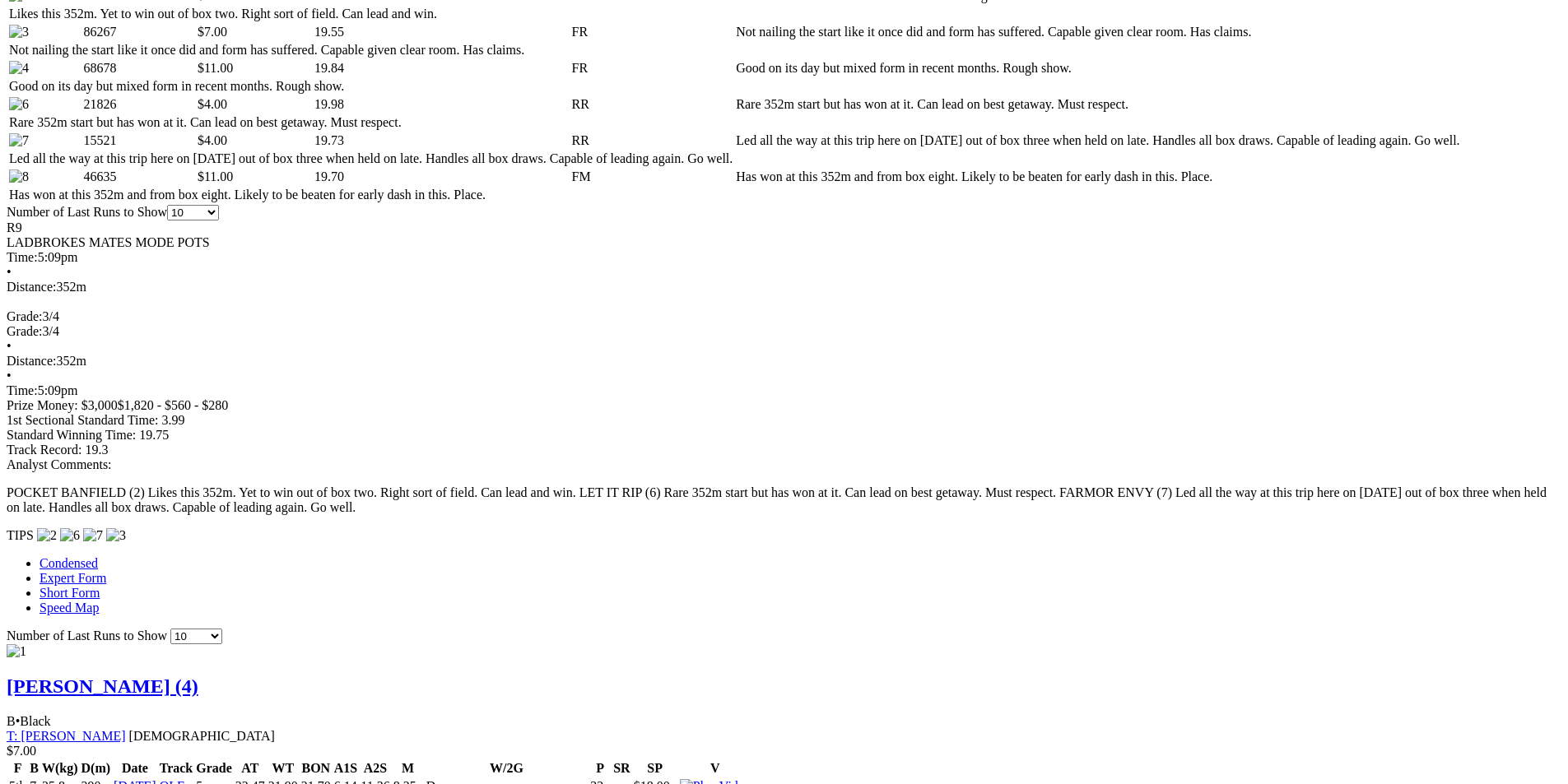
scroll to position [1070, 0]
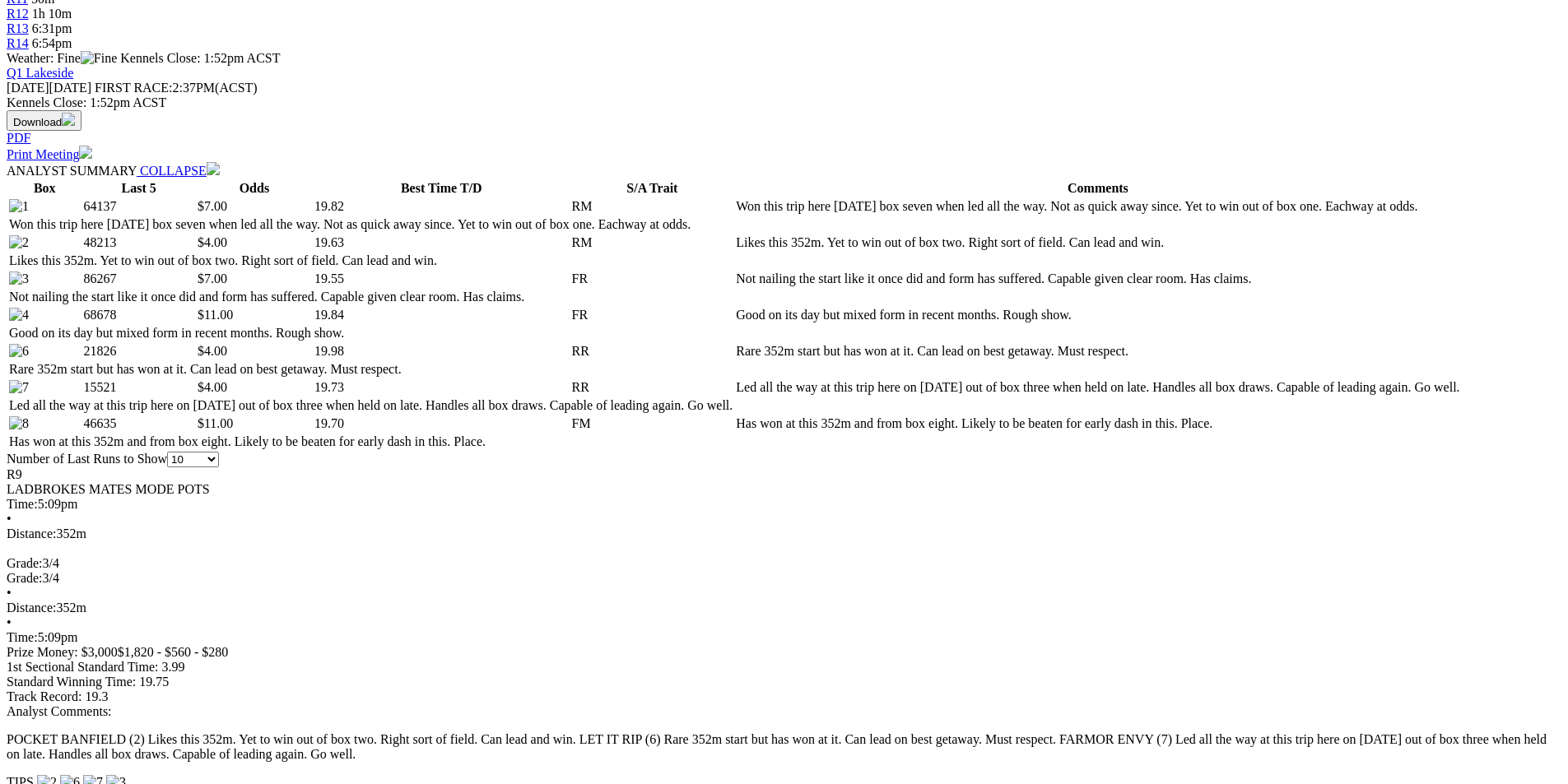
scroll to position [822, 0]
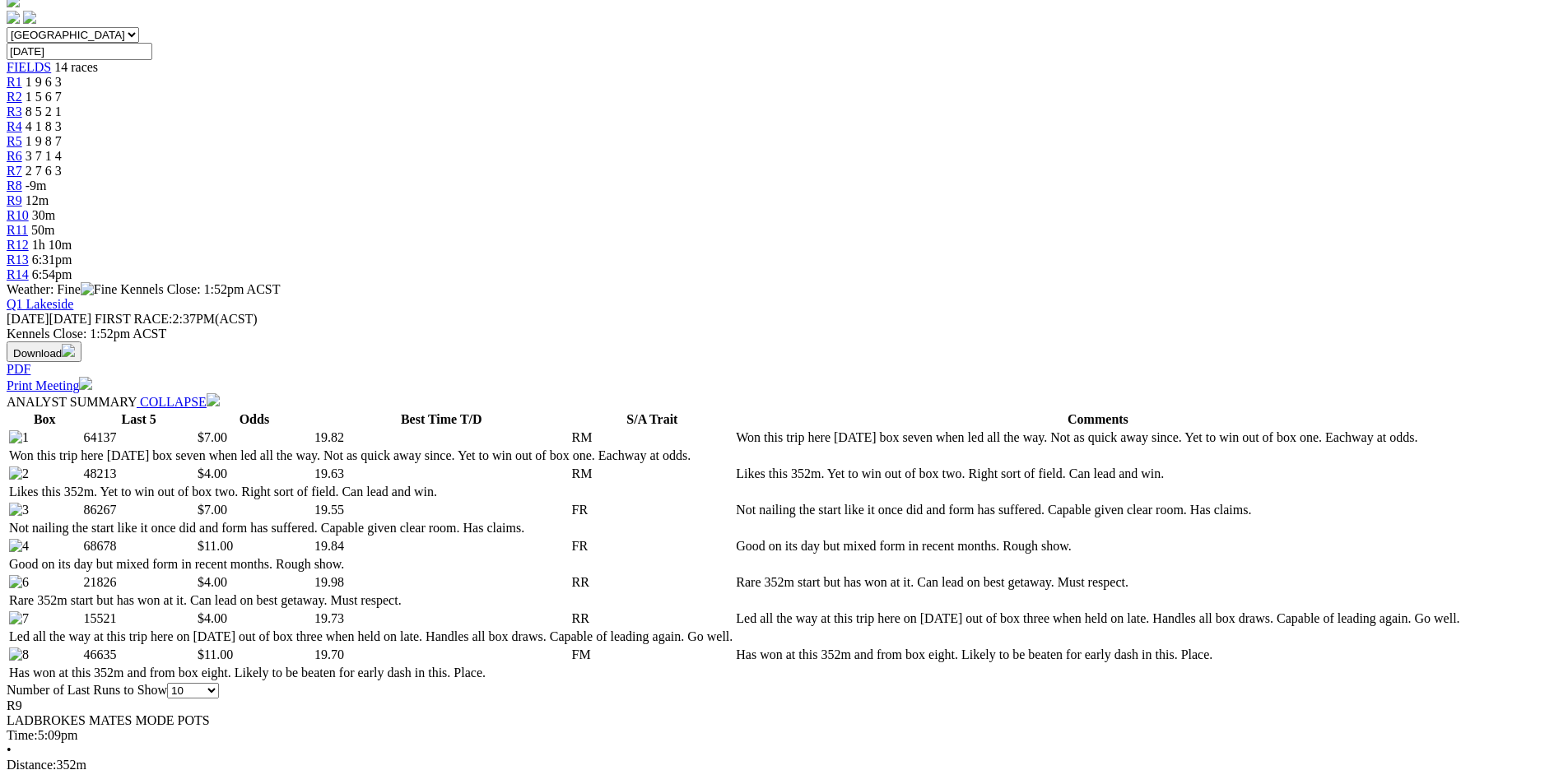
scroll to position [247, 0]
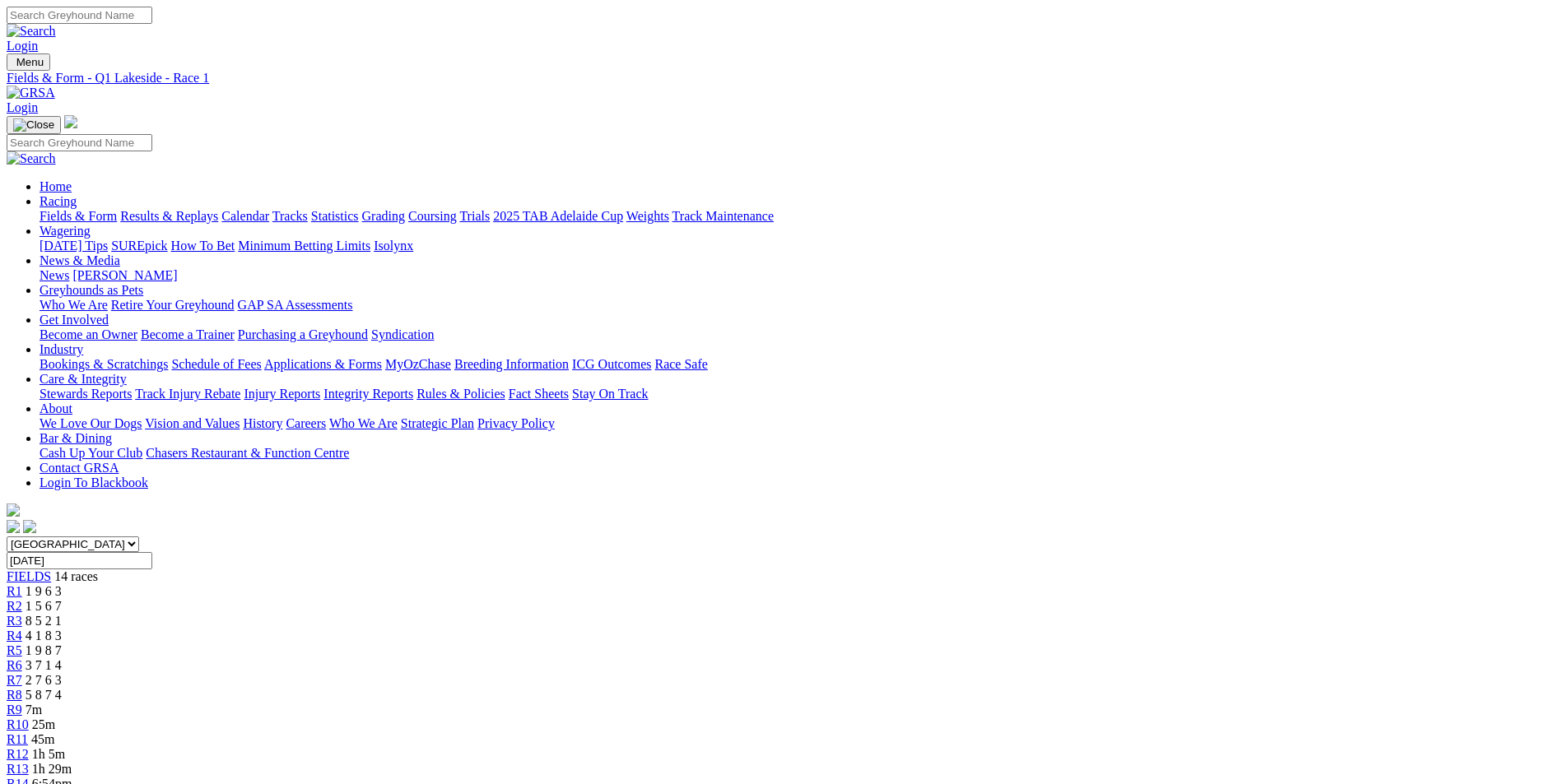
click at [22, 702] on span "R9" at bounding box center [14, 710] width 16 height 14
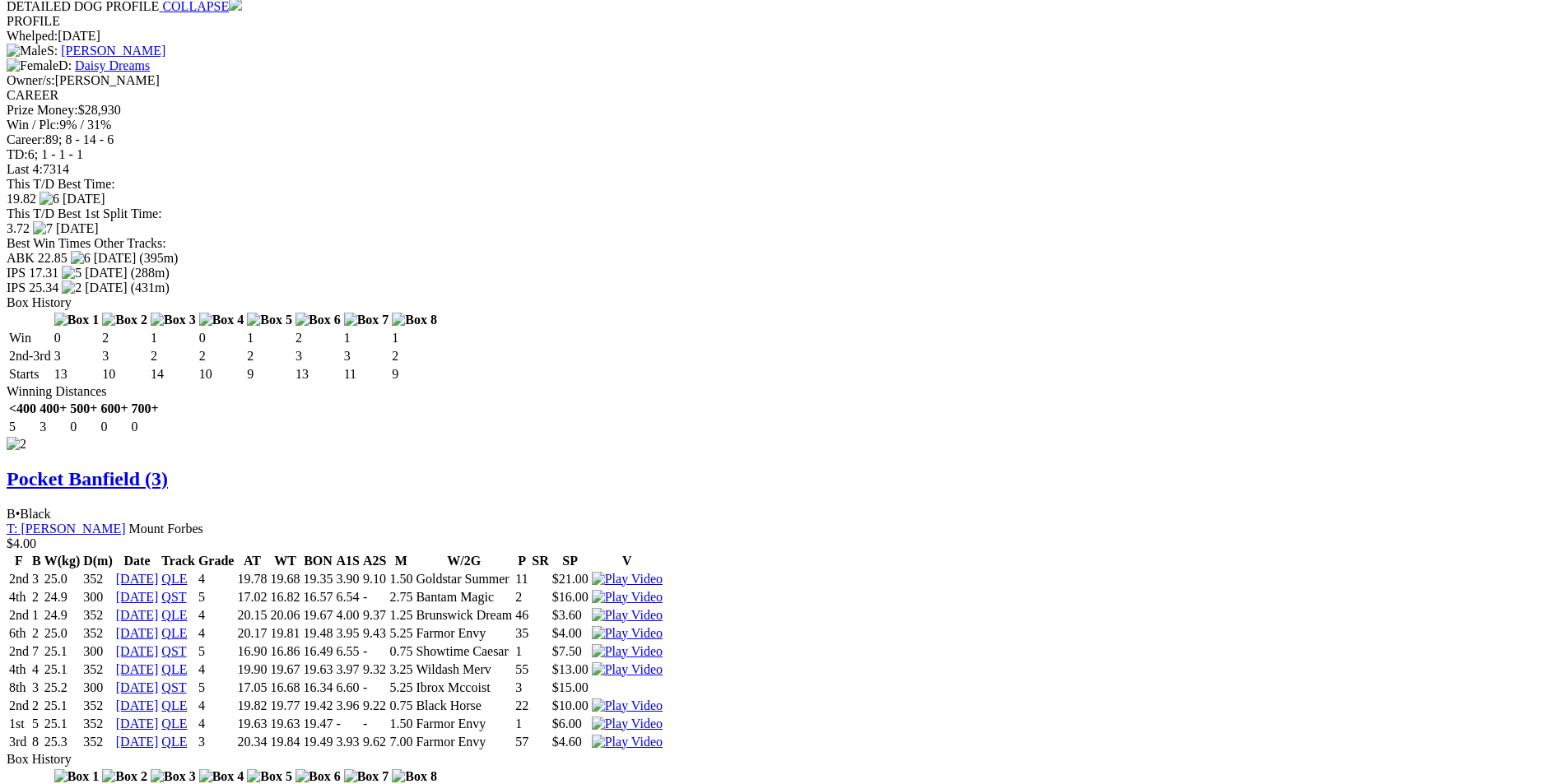
scroll to position [2138, 0]
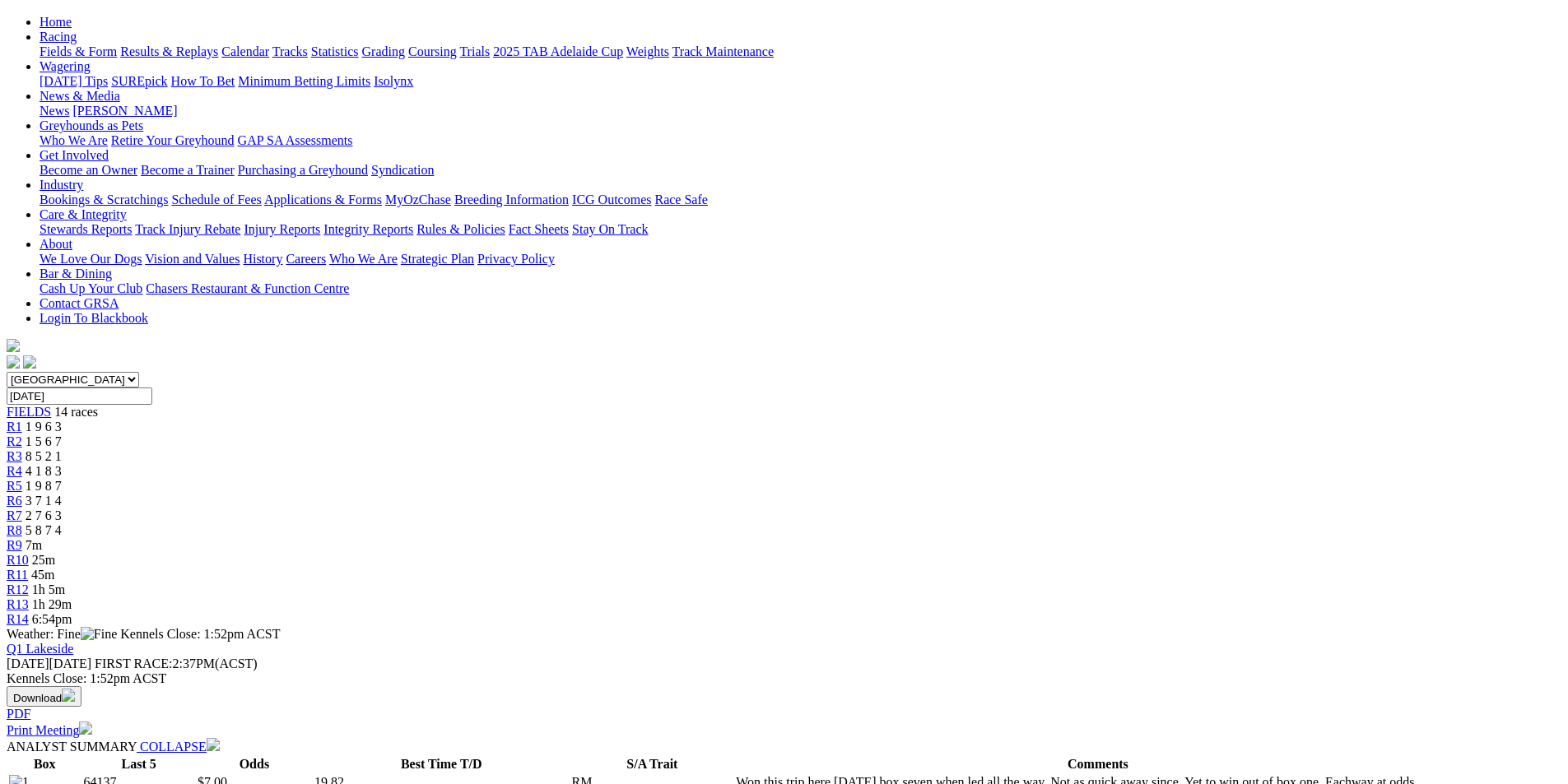
scroll to position [0, 0]
